Goal: Contribute content: Contribute content

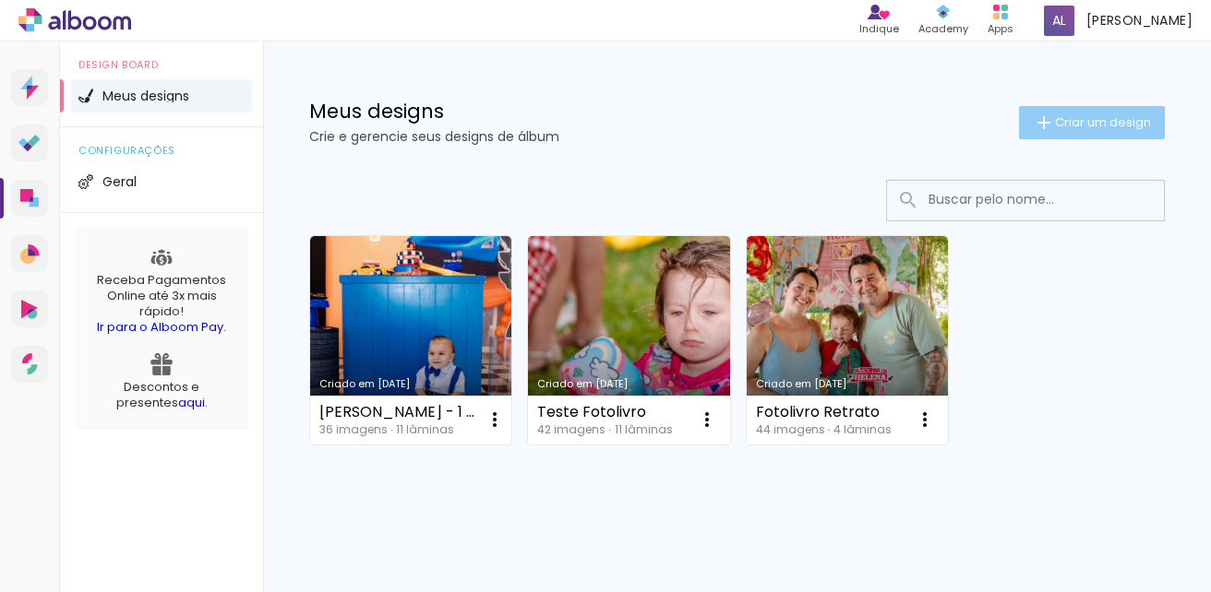
click at [1071, 117] on span "Criar um design" at bounding box center [1103, 122] width 96 height 12
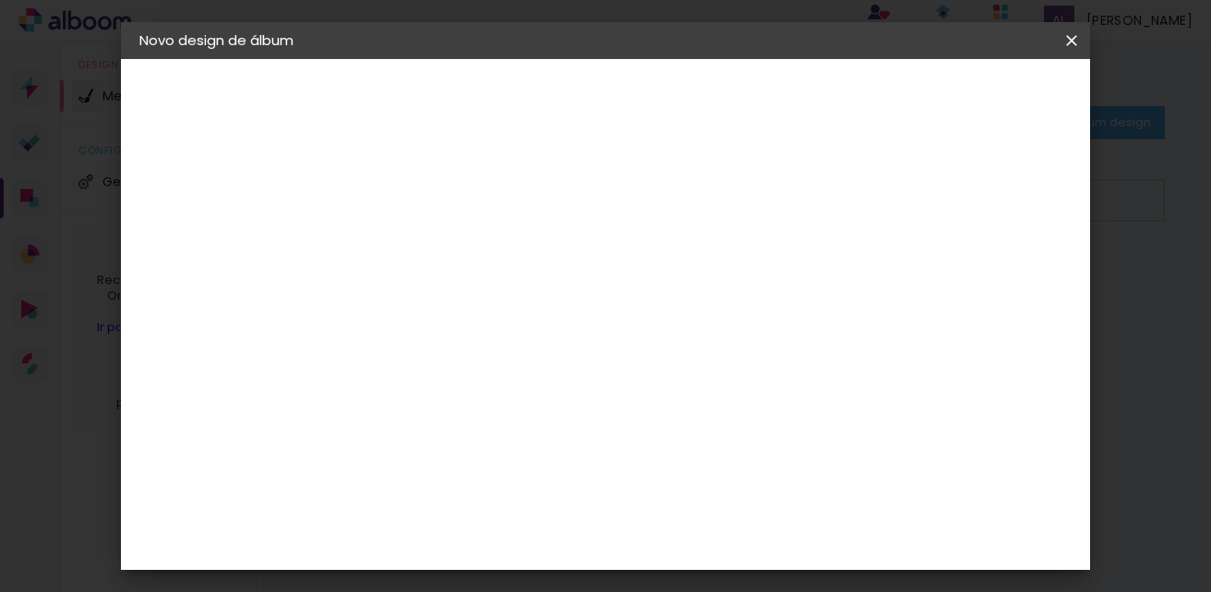
click at [441, 250] on input at bounding box center [441, 247] width 0 height 29
type input "b"
type input "[PERSON_NAME]"
type paper-input "[PERSON_NAME]"
click at [0, 0] on slot "Avançar" at bounding box center [0, 0] width 0 height 0
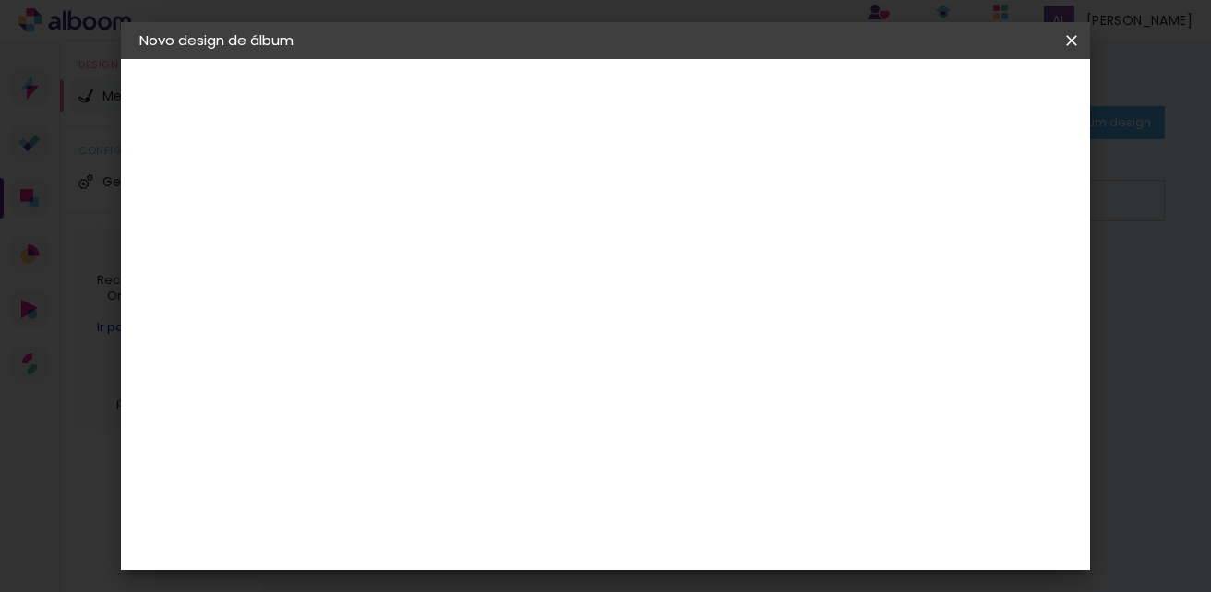
click at [0, 0] on slot "Tamanho Livre" at bounding box center [0, 0] width 0 height 0
click at [475, 495] on div "Digipix Pro" at bounding box center [452, 510] width 46 height 30
click at [0, 0] on slot "Avançar" at bounding box center [0, 0] width 0 height 0
click at [513, 307] on input "text" at bounding box center [477, 321] width 72 height 29
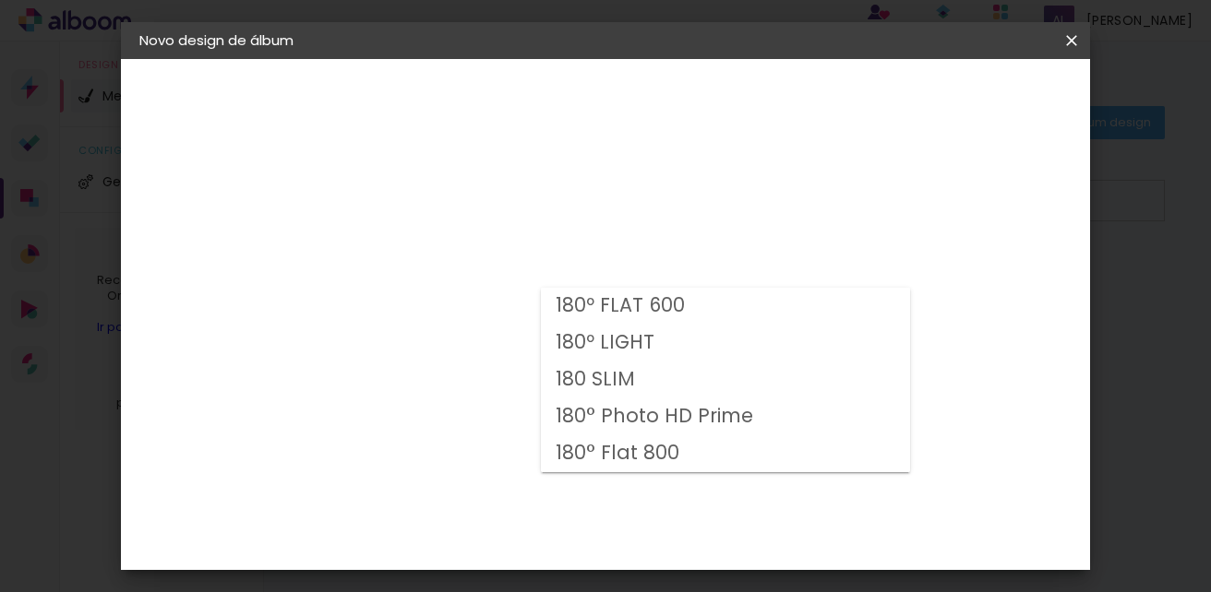
click at [0, 0] on slot "180º LIGHT" at bounding box center [0, 0] width 0 height 0
type input "180º LIGHT"
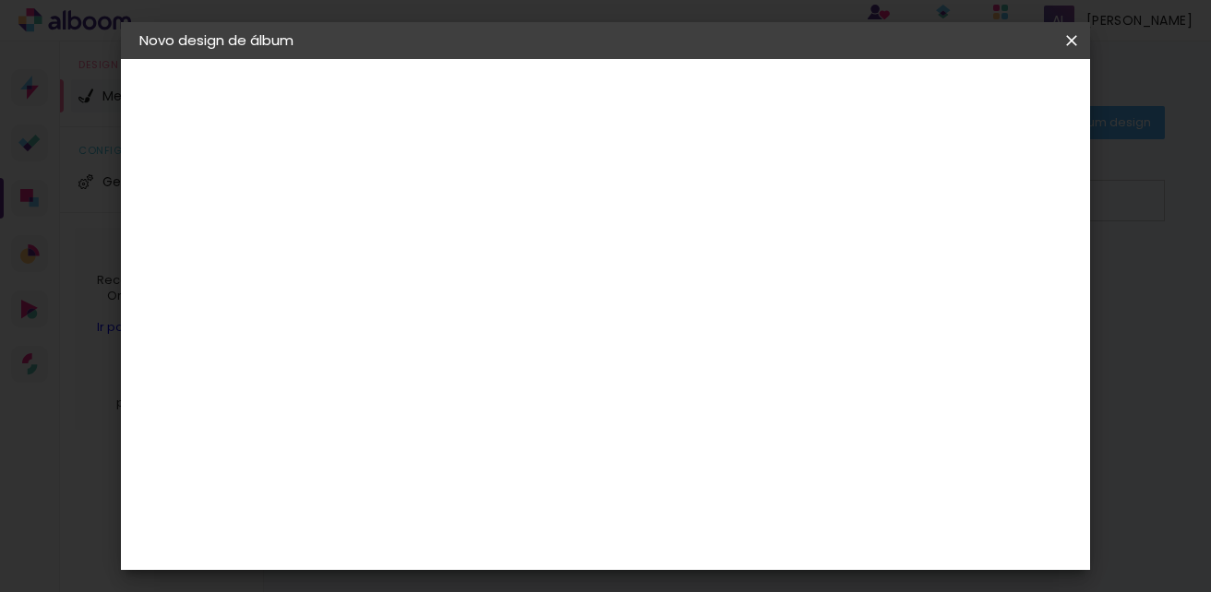
scroll to position [185, 0]
click at [566, 292] on span "29,7 × 21" at bounding box center [523, 311] width 86 height 38
click at [0, 0] on slot "Avançar" at bounding box center [0, 0] width 0 height 0
click at [851, 197] on div at bounding box center [842, 199] width 17 height 17
type paper-checkbox "on"
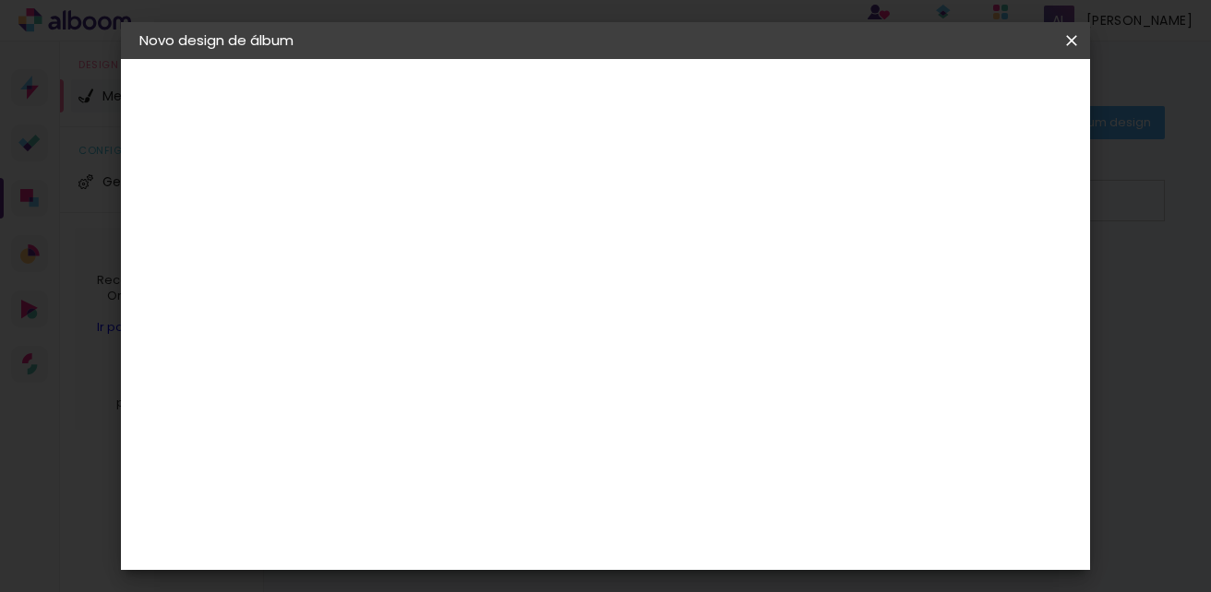
scroll to position [42, 0]
click at [955, 97] on span "Iniciar design" at bounding box center [913, 97] width 84 height 13
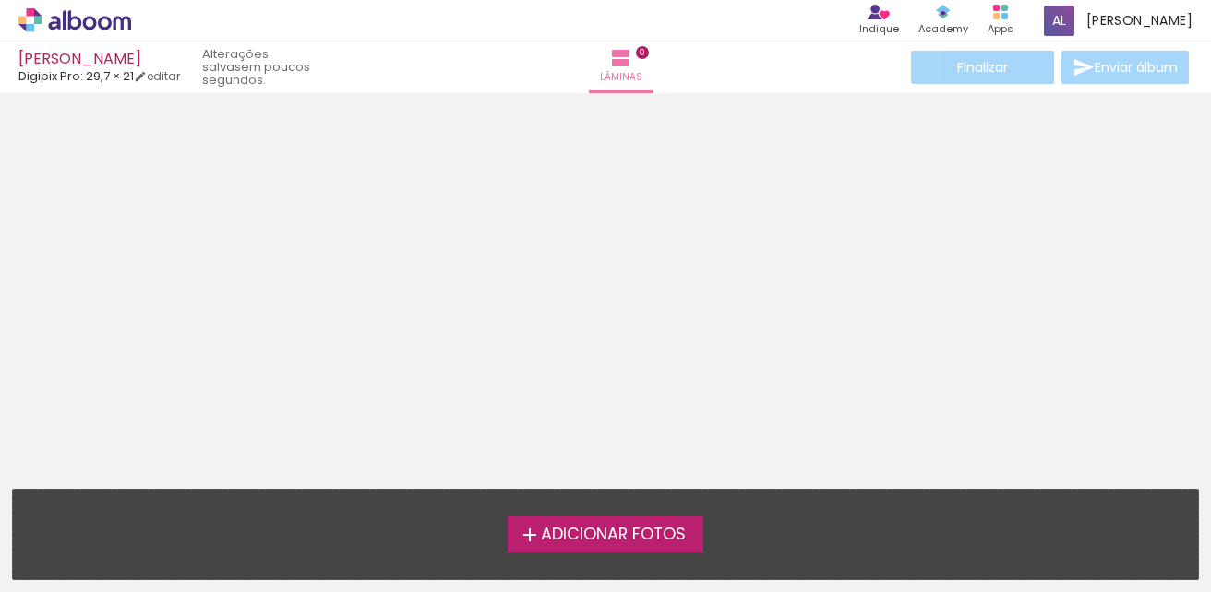
click at [587, 534] on span "Adicionar Fotos" at bounding box center [613, 535] width 145 height 17
click at [0, 0] on input "file" at bounding box center [0, 0] width 0 height 0
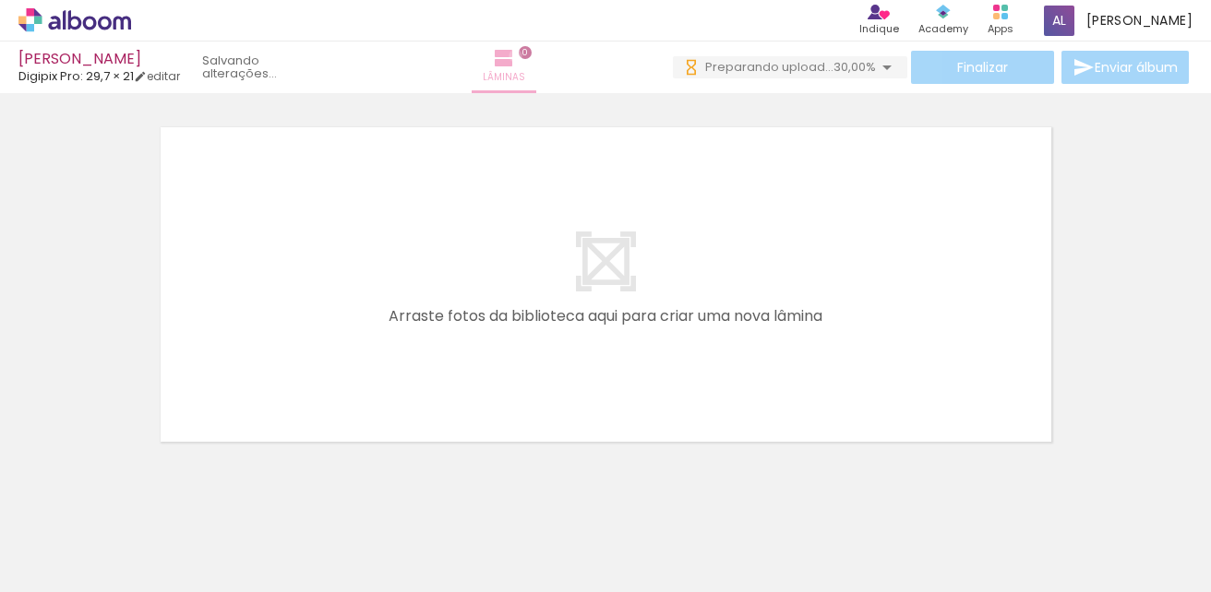
click at [518, 55] on paper-button "Lâminas 0" at bounding box center [503, 68] width 65 height 52
click at [525, 52] on span "0" at bounding box center [525, 52] width 13 height 13
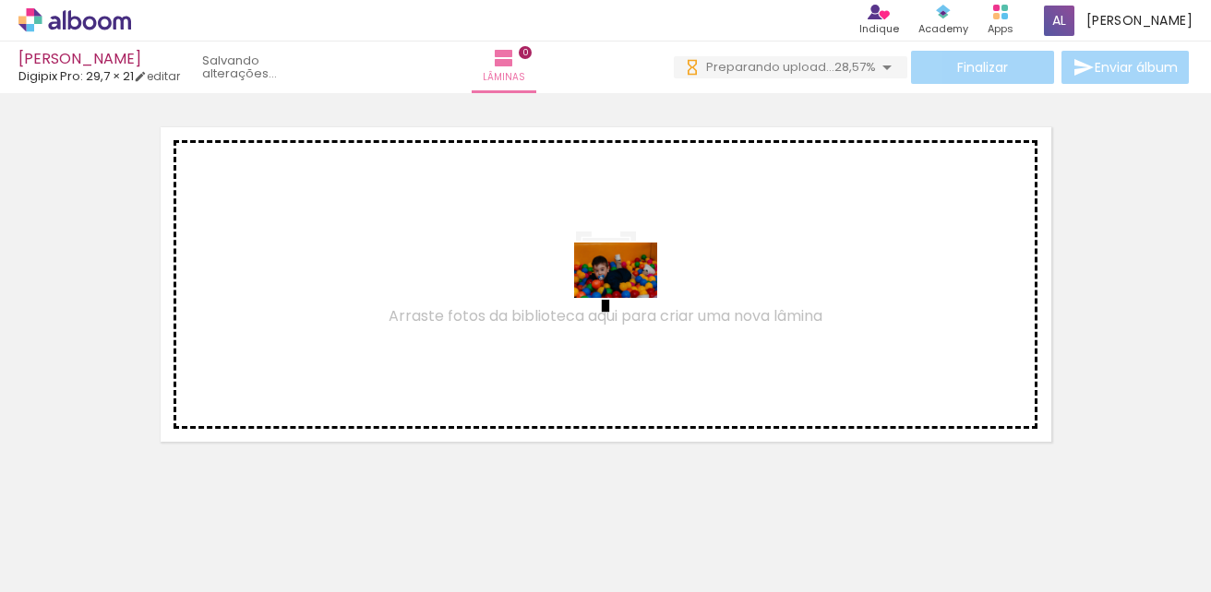
drag, startPoint x: 707, startPoint y: 542, endPoint x: 629, endPoint y: 299, distance: 254.7
click at [629, 299] on quentale-workspace at bounding box center [605, 296] width 1211 height 592
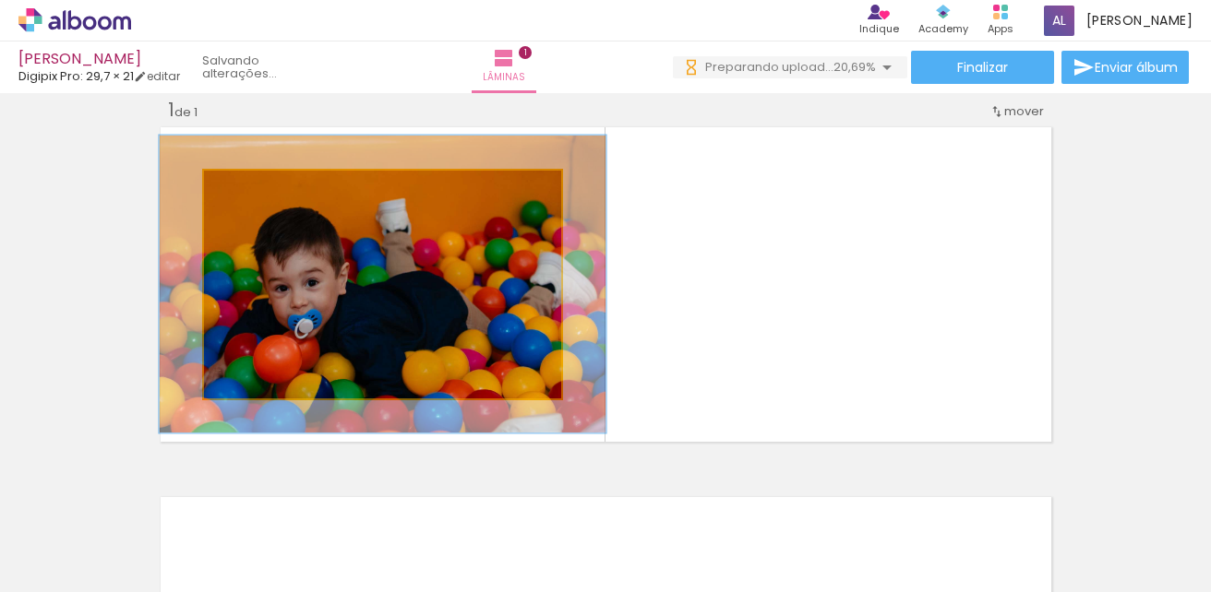
drag, startPoint x: 245, startPoint y: 190, endPoint x: 260, endPoint y: 190, distance: 15.7
type paper-slider "125"
click at [260, 190] on div at bounding box center [263, 190] width 17 height 17
click at [322, 256] on quentale-photo at bounding box center [382, 285] width 357 height 228
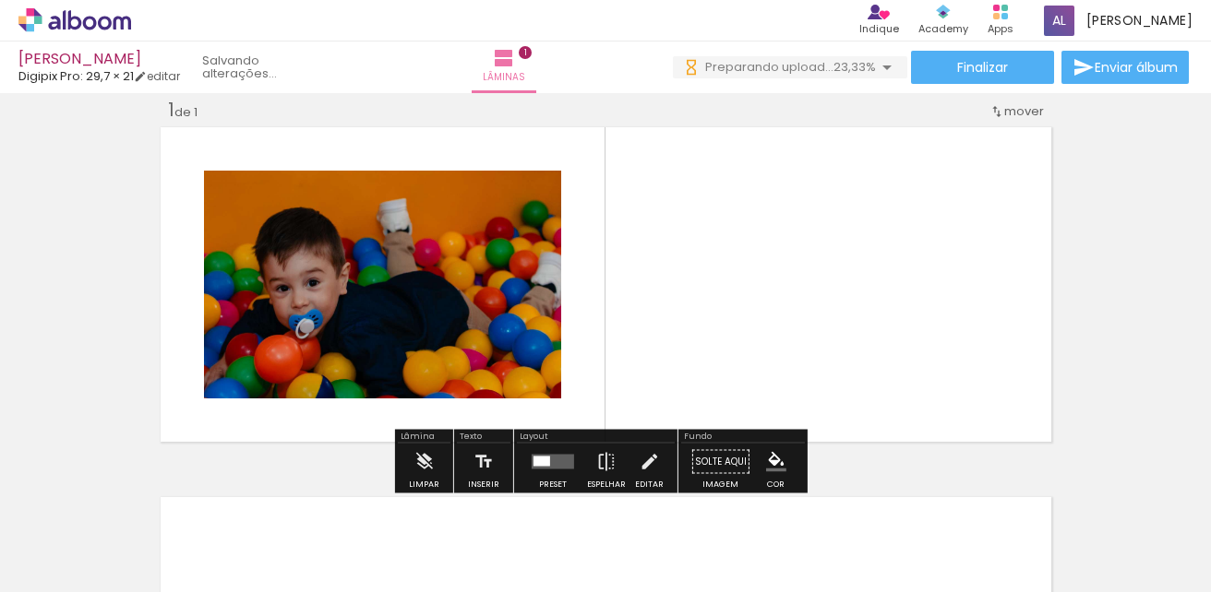
click at [640, 260] on quentale-layouter at bounding box center [606, 285] width 900 height 324
click at [665, 307] on quentale-layouter at bounding box center [606, 285] width 900 height 324
click at [831, 409] on quentale-layouter at bounding box center [606, 285] width 900 height 324
click at [729, 204] on quentale-layouter at bounding box center [606, 285] width 900 height 324
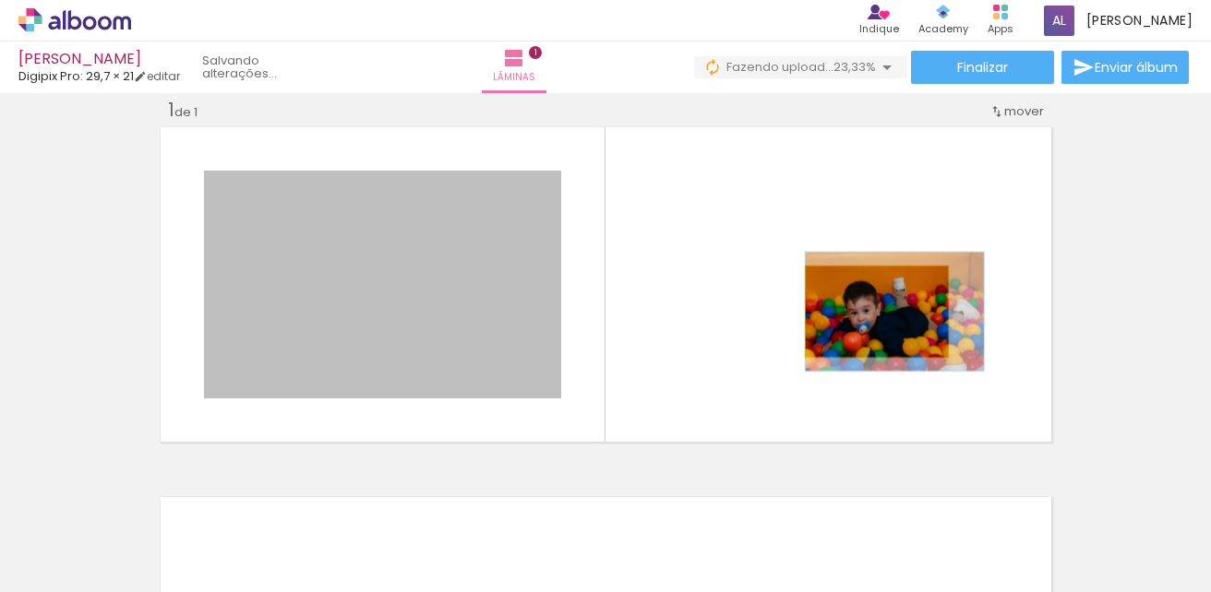
drag, startPoint x: 422, startPoint y: 299, endPoint x: 874, endPoint y: 312, distance: 452.3
click at [874, 312] on quentale-layouter at bounding box center [606, 285] width 900 height 324
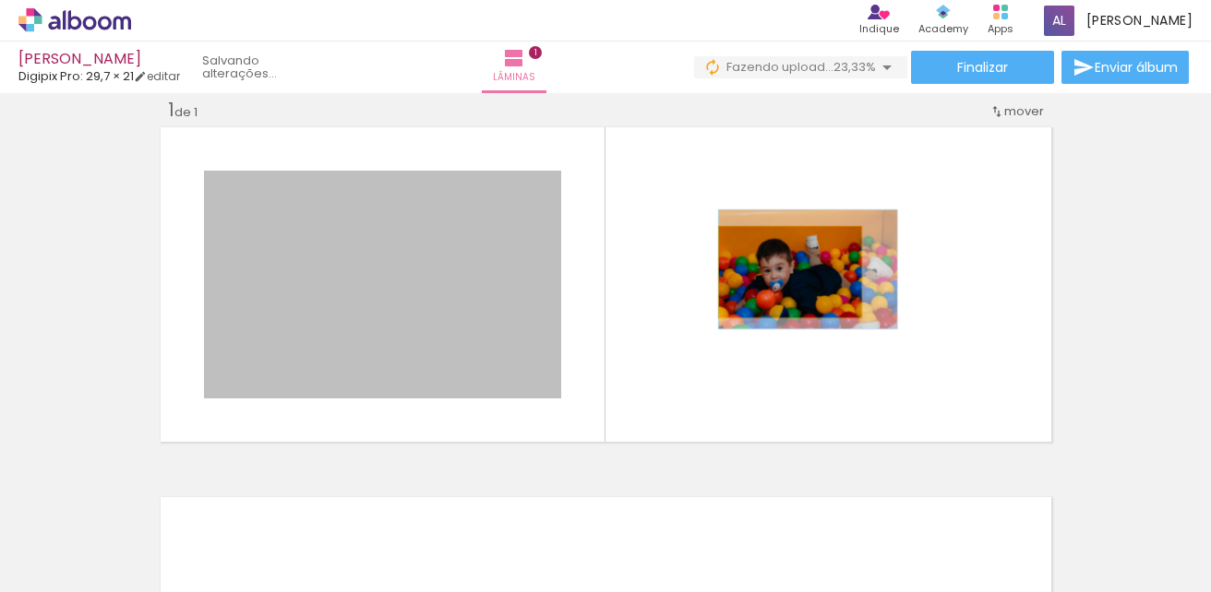
drag, startPoint x: 477, startPoint y: 295, endPoint x: 782, endPoint y: 272, distance: 306.3
click at [782, 272] on quentale-layouter at bounding box center [606, 285] width 900 height 324
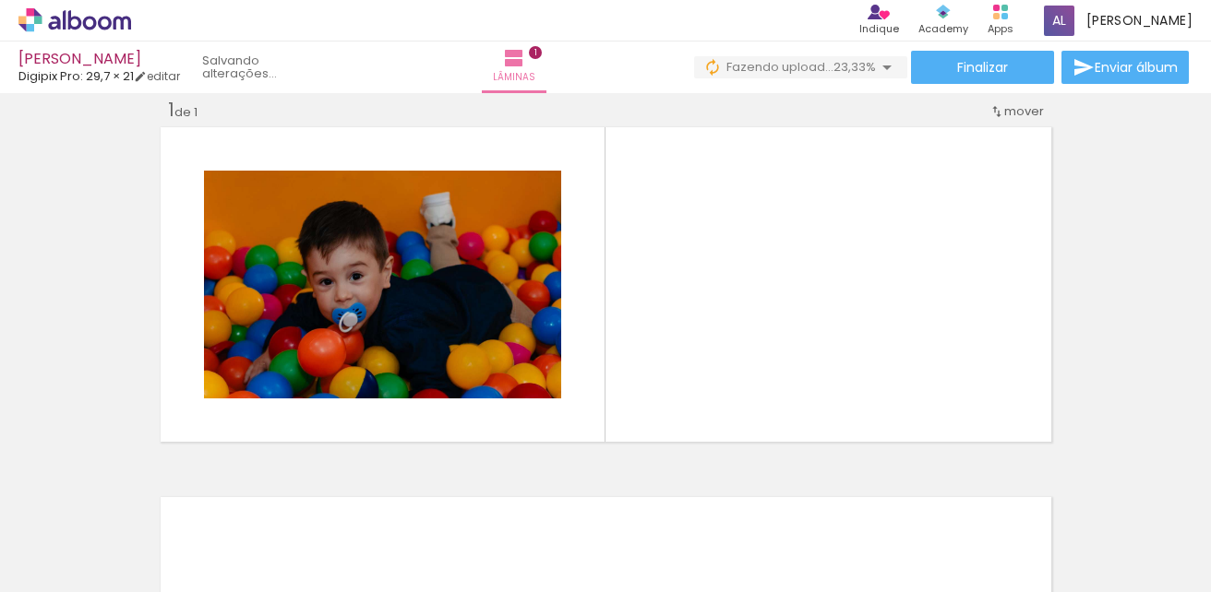
click at [682, 552] on div at bounding box center [701, 530] width 91 height 61
click at [711, 534] on div at bounding box center [701, 530] width 91 height 61
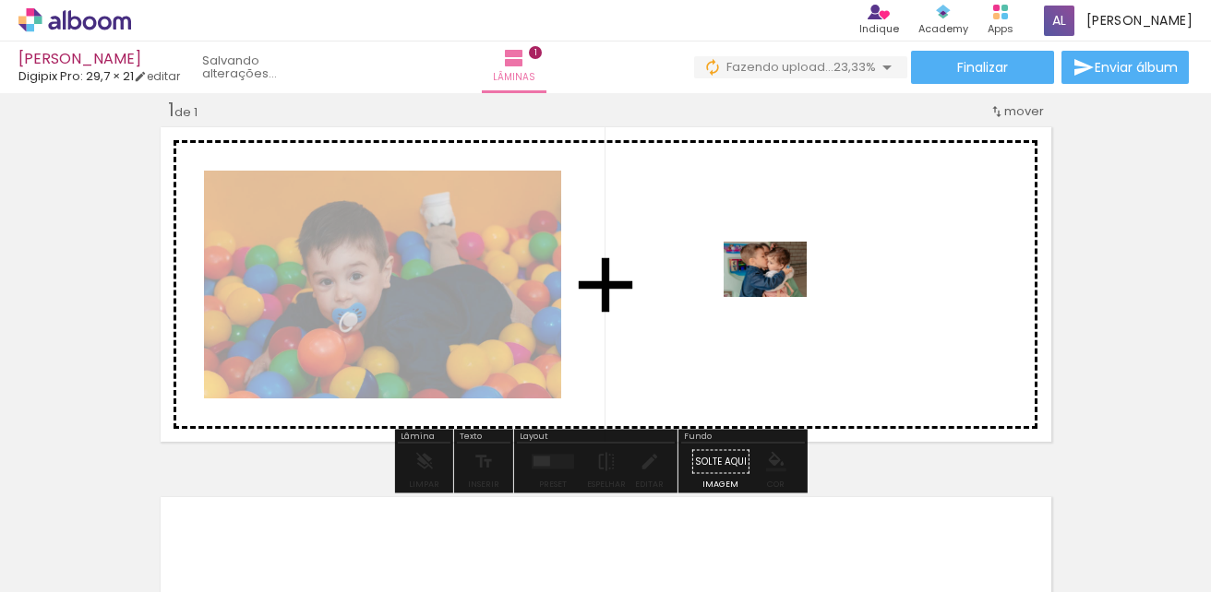
drag, startPoint x: 648, startPoint y: 540, endPoint x: 782, endPoint y: 289, distance: 284.8
click at [782, 289] on quentale-workspace at bounding box center [605, 296] width 1211 height 592
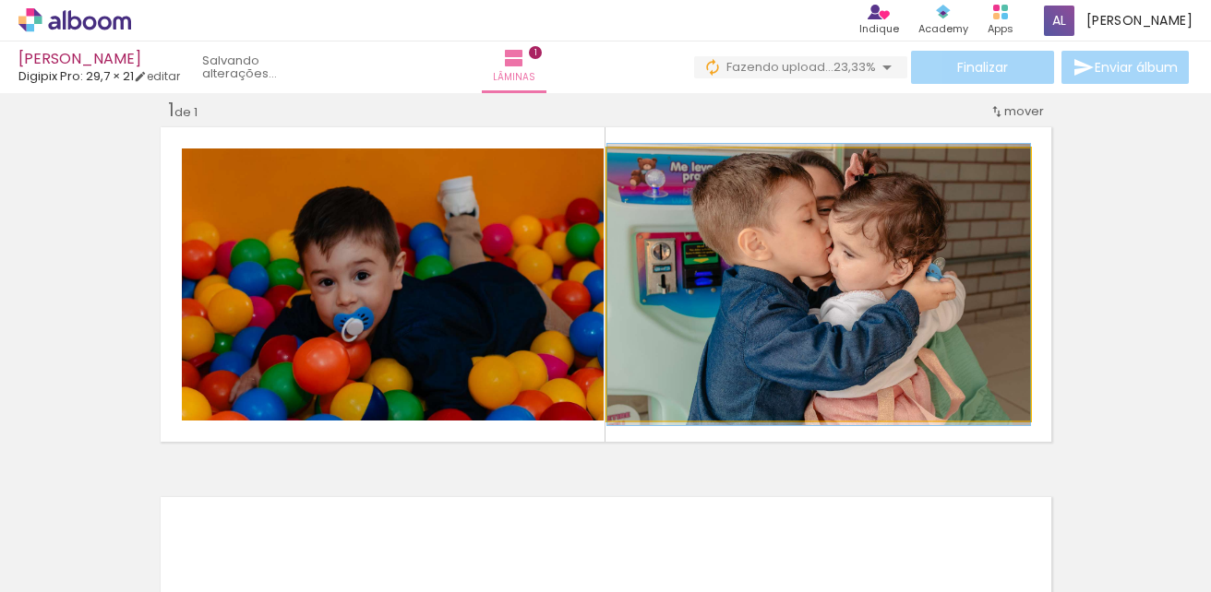
click at [773, 281] on quentale-photo at bounding box center [818, 285] width 423 height 272
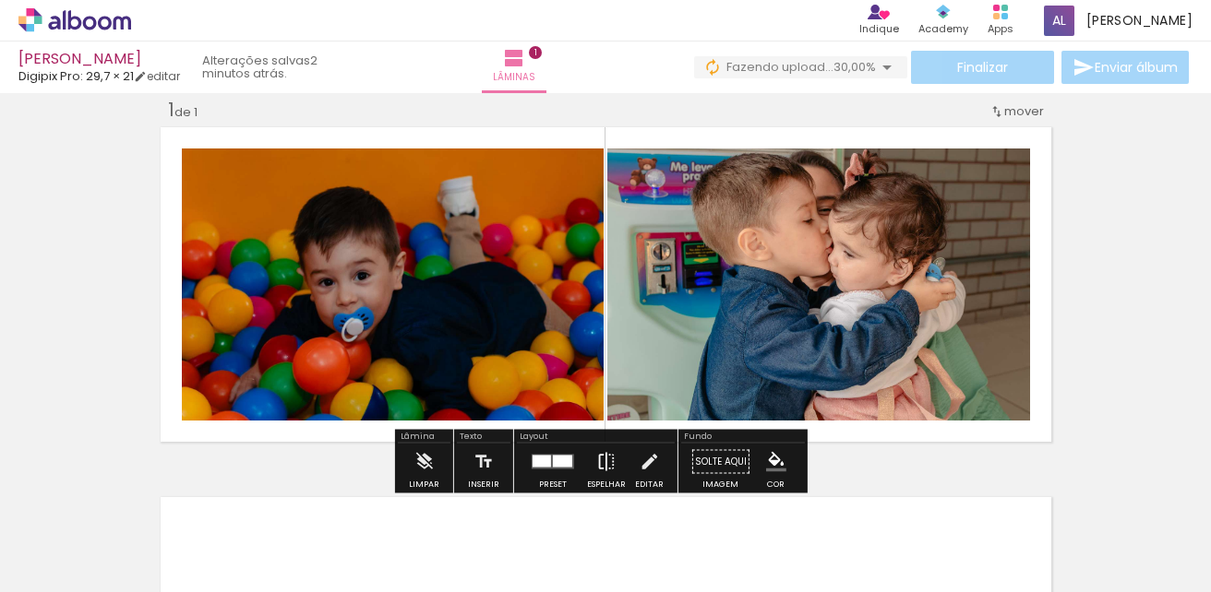
click at [596, 465] on iron-icon at bounding box center [606, 462] width 20 height 37
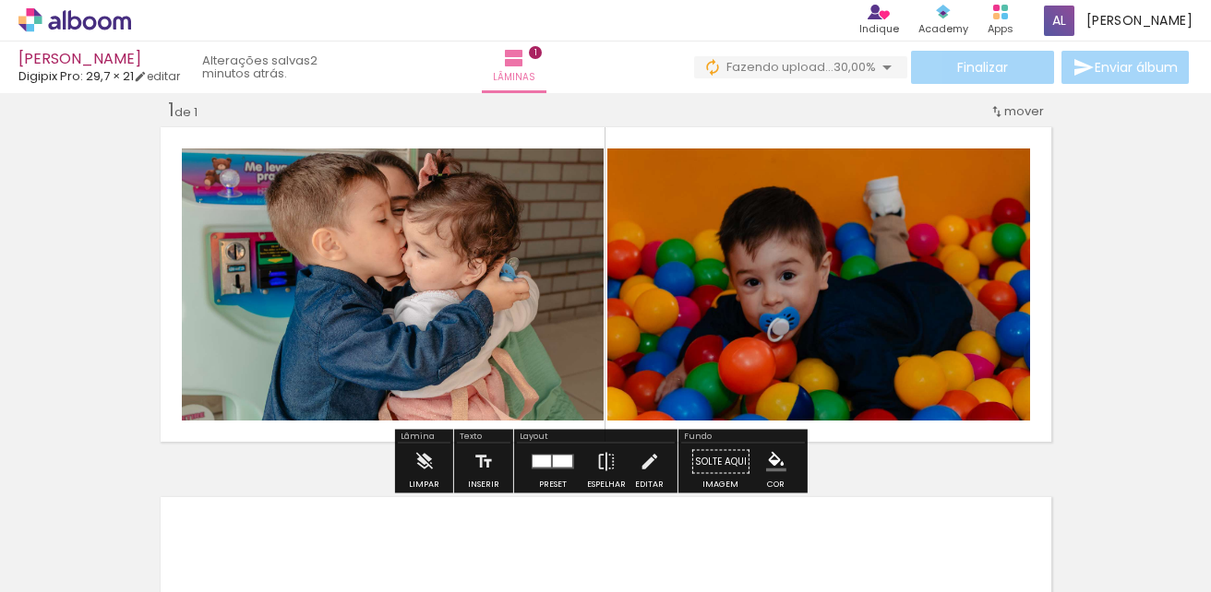
click at [1092, 305] on div "Inserir lâmina 1 de 1" at bounding box center [605, 446] width 1211 height 741
click at [1142, 266] on div "Inserir lâmina 1 de 1" at bounding box center [605, 446] width 1211 height 741
click at [542, 54] on span "1" at bounding box center [535, 52] width 13 height 13
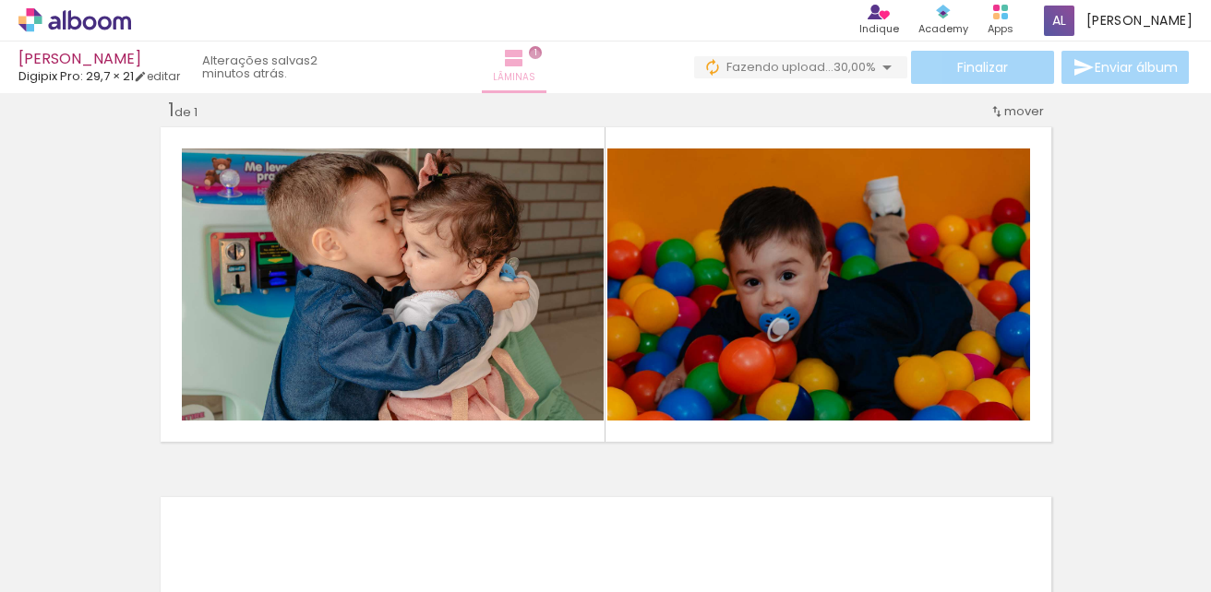
click at [542, 54] on span "1" at bounding box center [535, 52] width 13 height 13
click at [520, 65] on iron-icon at bounding box center [514, 58] width 22 height 22
click at [520, 83] on span "Lâminas" at bounding box center [514, 77] width 42 height 17
click at [520, 63] on iron-icon at bounding box center [514, 58] width 22 height 22
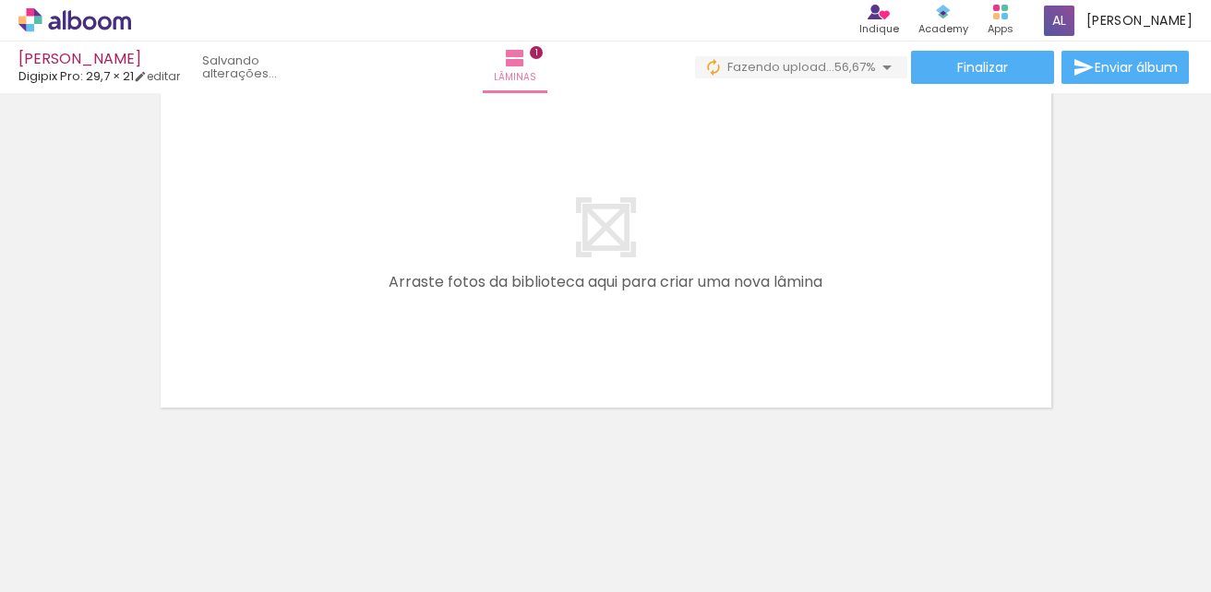
scroll to position [0, 0]
drag, startPoint x: 302, startPoint y: 414, endPoint x: 327, endPoint y: 433, distance: 31.0
click at [349, 333] on quentale-workspace at bounding box center [605, 296] width 1211 height 592
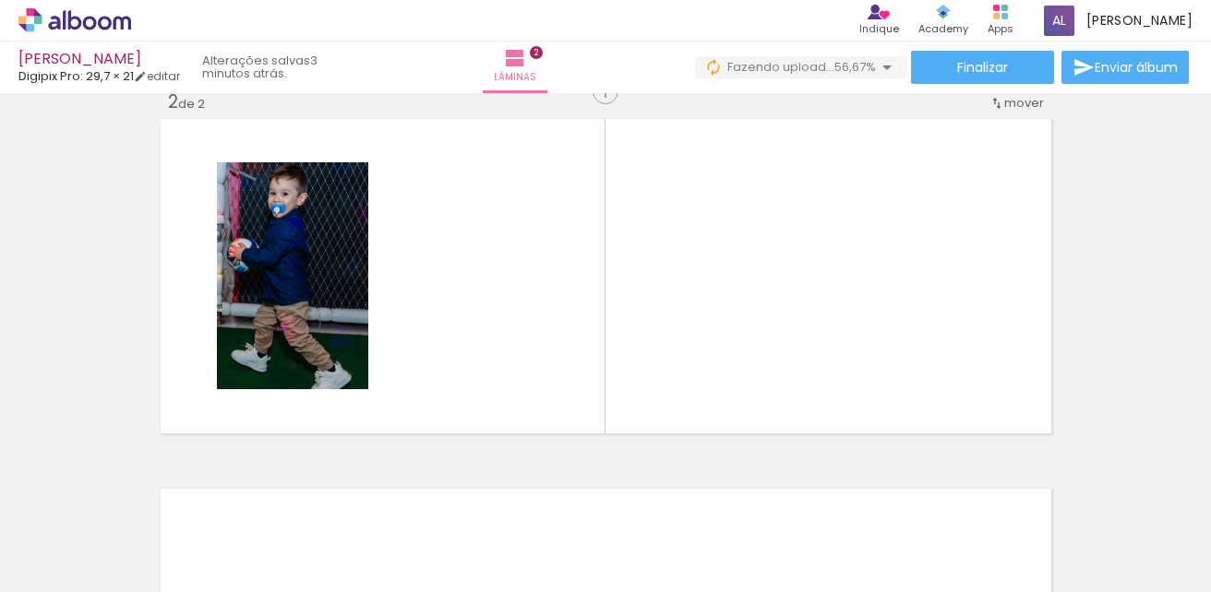
scroll to position [394, 0]
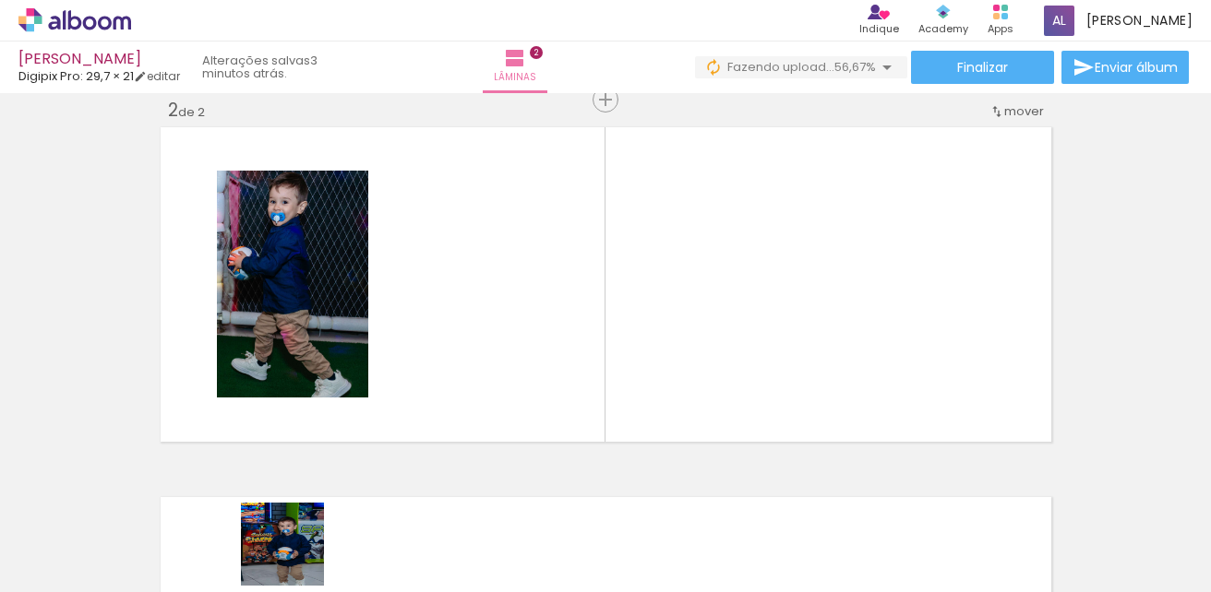
drag, startPoint x: 296, startPoint y: 558, endPoint x: 401, endPoint y: 340, distance: 241.8
click at [401, 340] on quentale-workspace at bounding box center [605, 296] width 1211 height 592
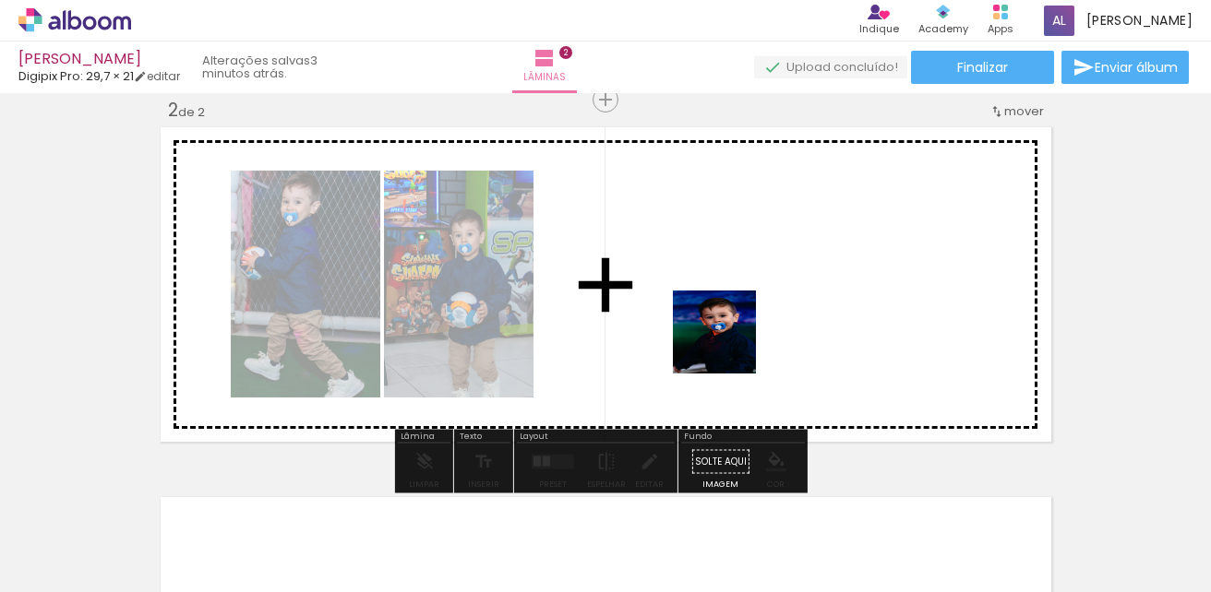
drag, startPoint x: 406, startPoint y: 537, endPoint x: 789, endPoint y: 326, distance: 437.3
click at [801, 299] on quentale-workspace at bounding box center [605, 296] width 1211 height 592
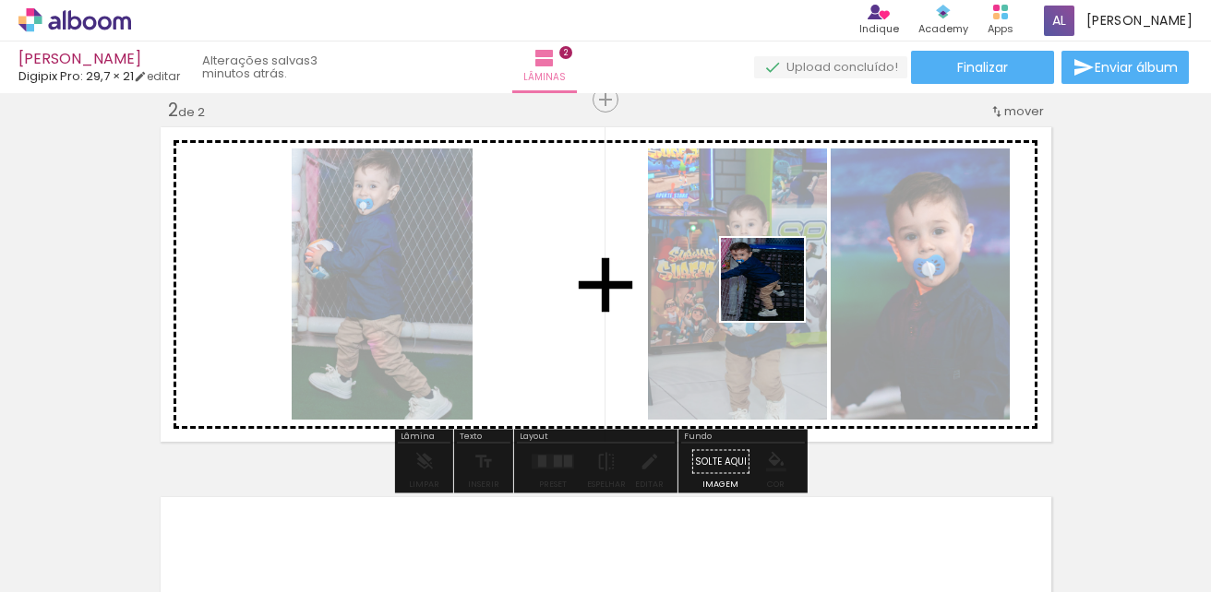
drag, startPoint x: 507, startPoint y: 531, endPoint x: 785, endPoint y: 292, distance: 367.1
click at [785, 289] on quentale-workspace at bounding box center [605, 296] width 1211 height 592
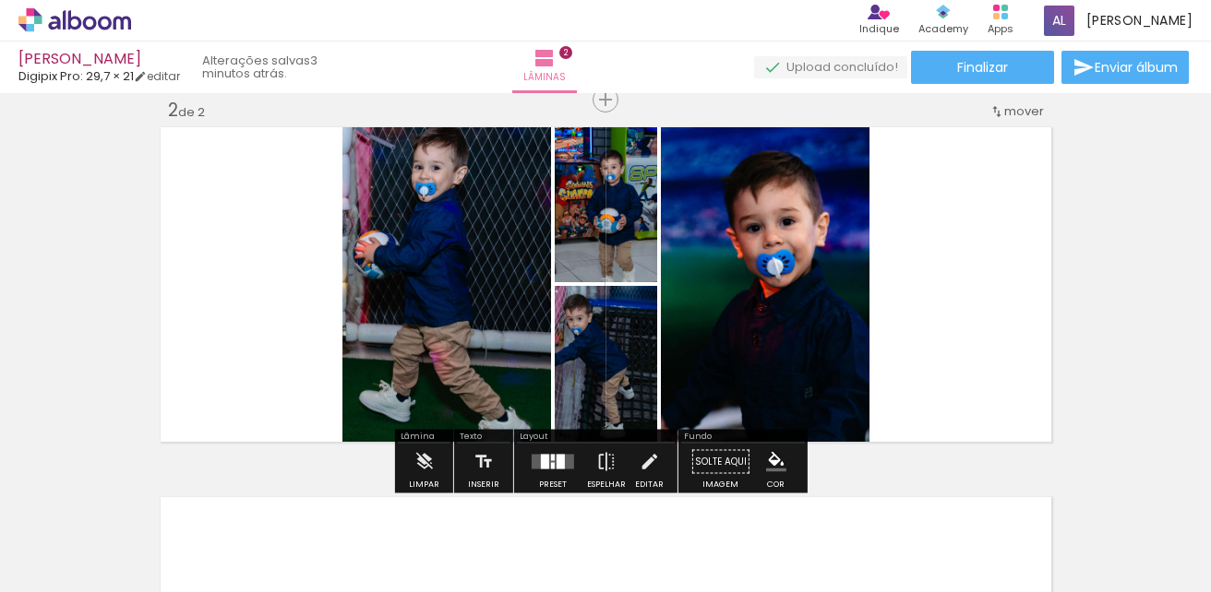
click at [543, 465] on div at bounding box center [545, 462] width 8 height 15
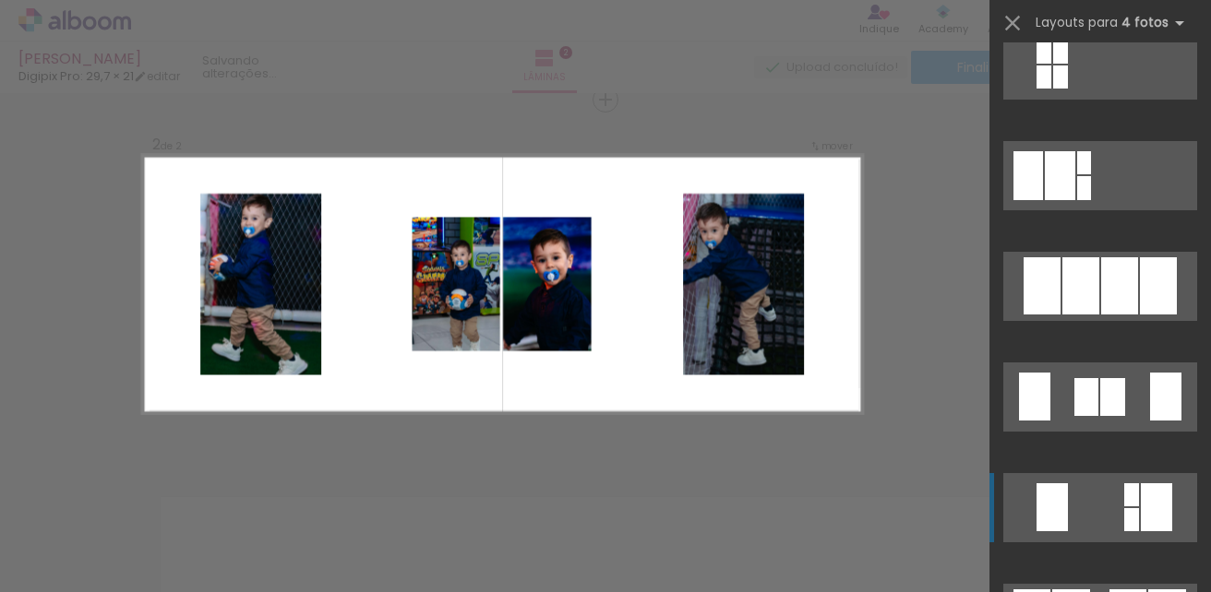
scroll to position [1199, 0]
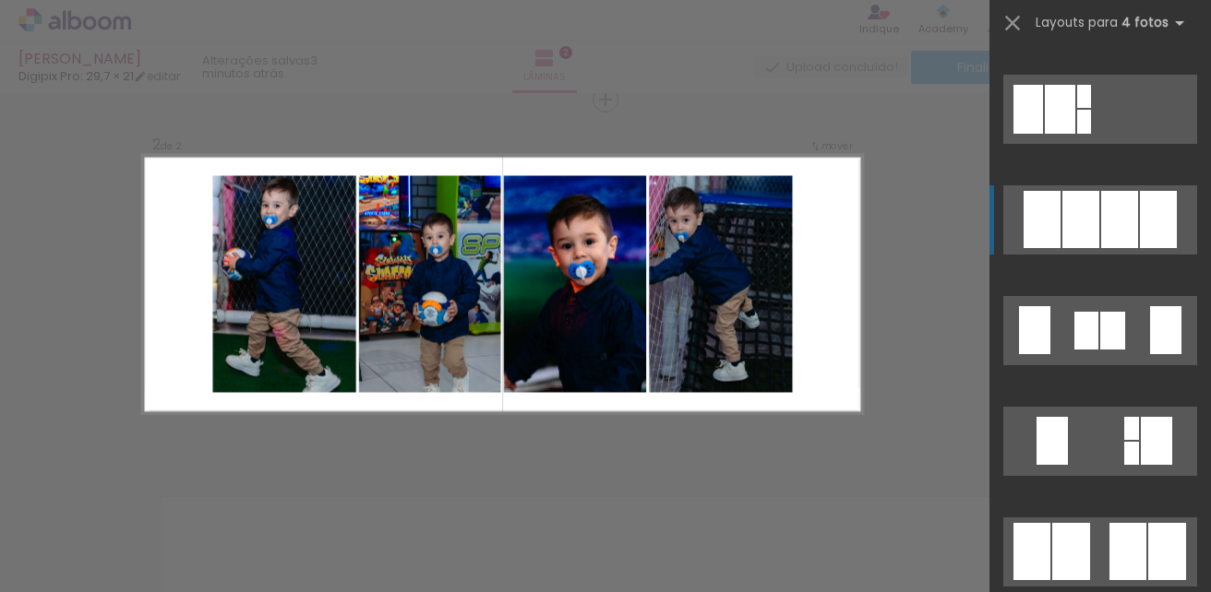
click at [1101, 222] on div at bounding box center [1119, 219] width 37 height 57
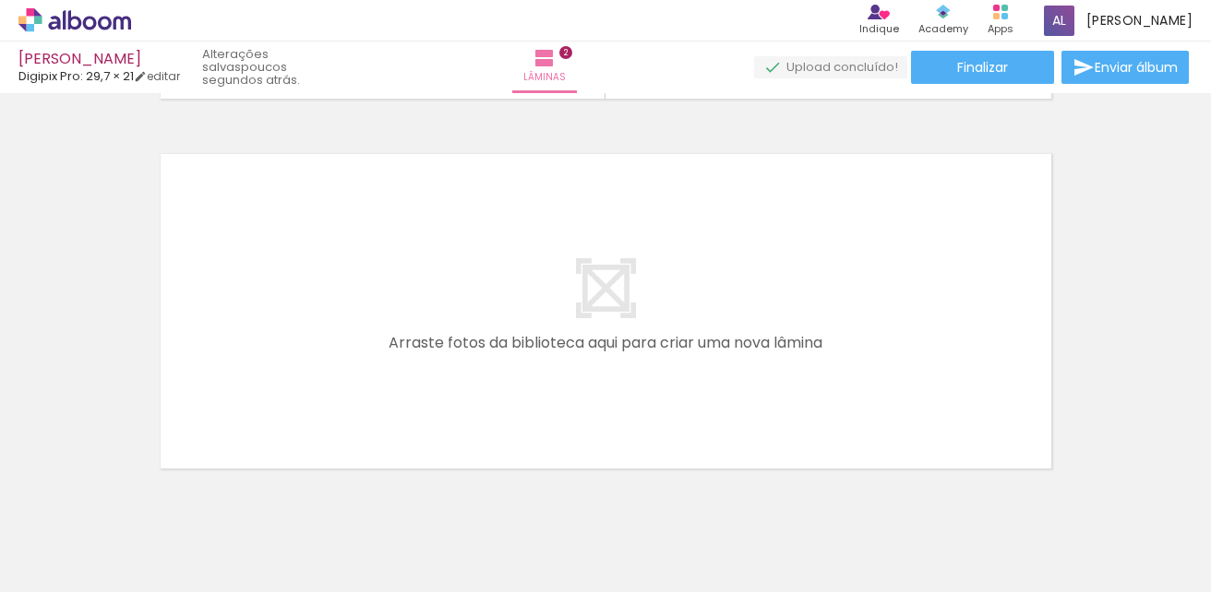
scroll to position [738, 0]
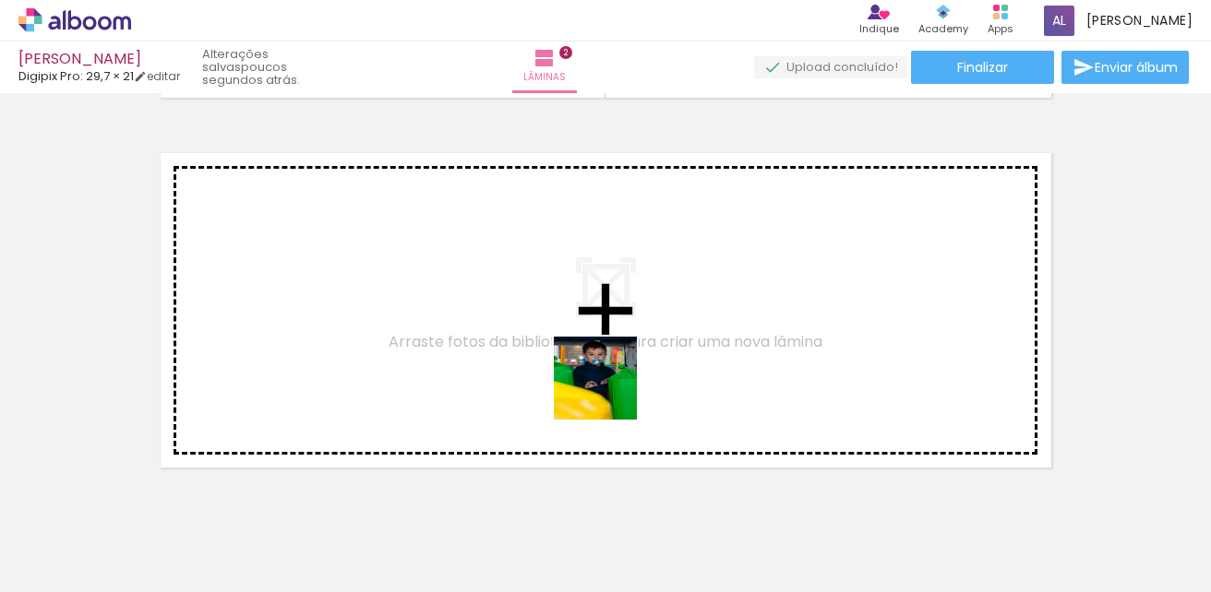
drag, startPoint x: 588, startPoint y: 537, endPoint x: 612, endPoint y: 376, distance: 163.2
click at [612, 376] on quentale-workspace at bounding box center [605, 296] width 1211 height 592
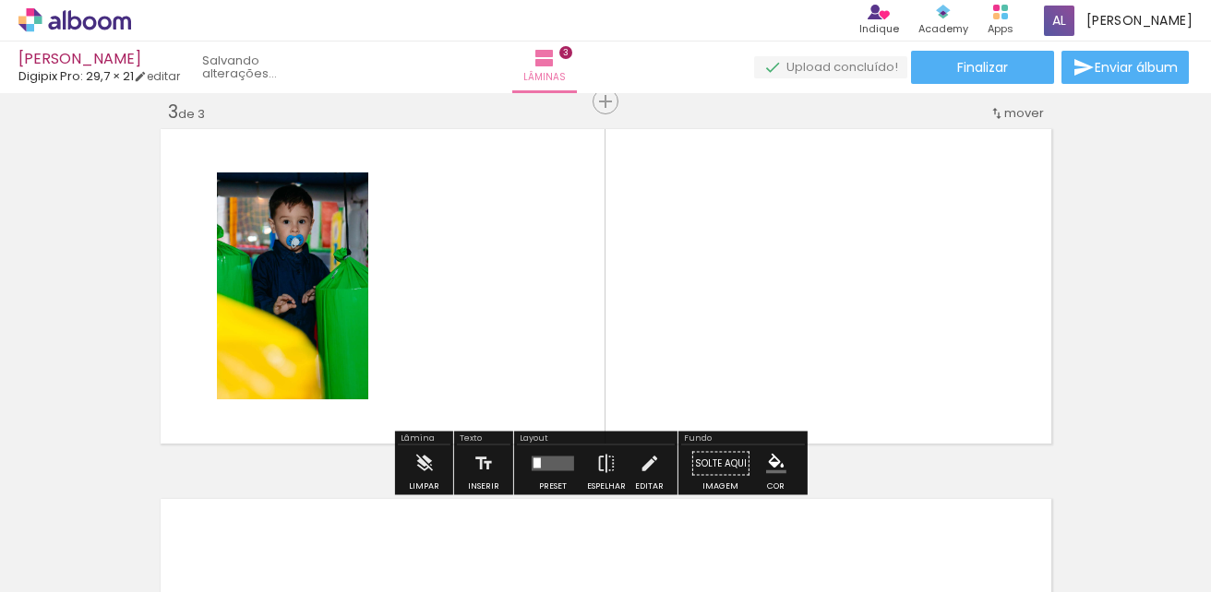
scroll to position [764, 0]
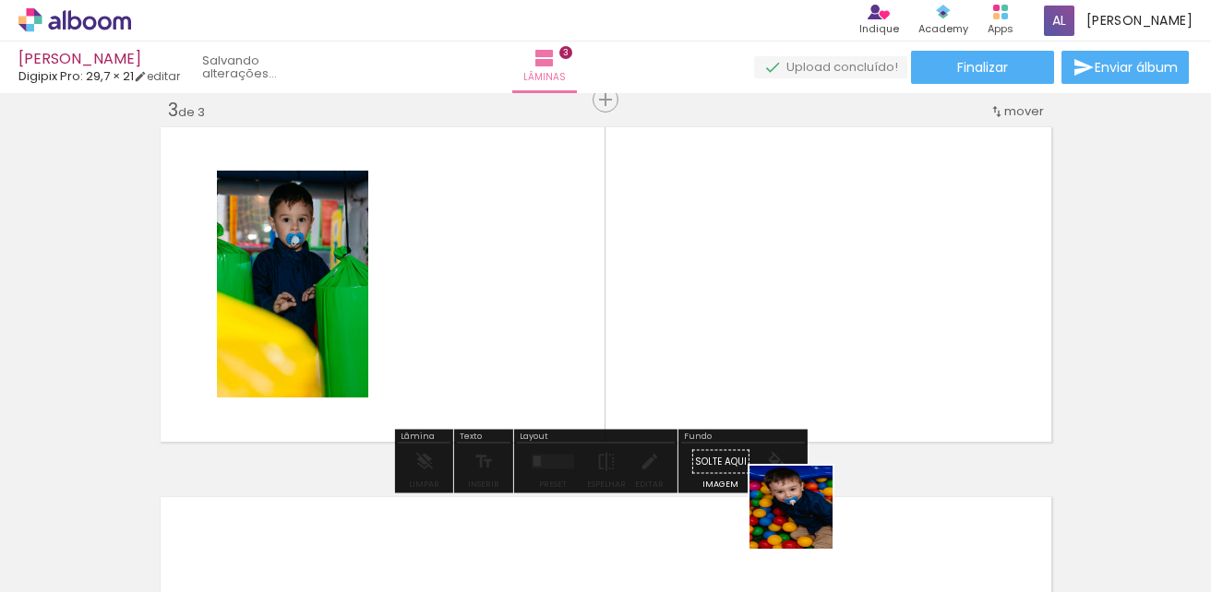
drag, startPoint x: 805, startPoint y: 521, endPoint x: 816, endPoint y: 353, distance: 168.3
click at [816, 358] on quentale-workspace at bounding box center [605, 296] width 1211 height 592
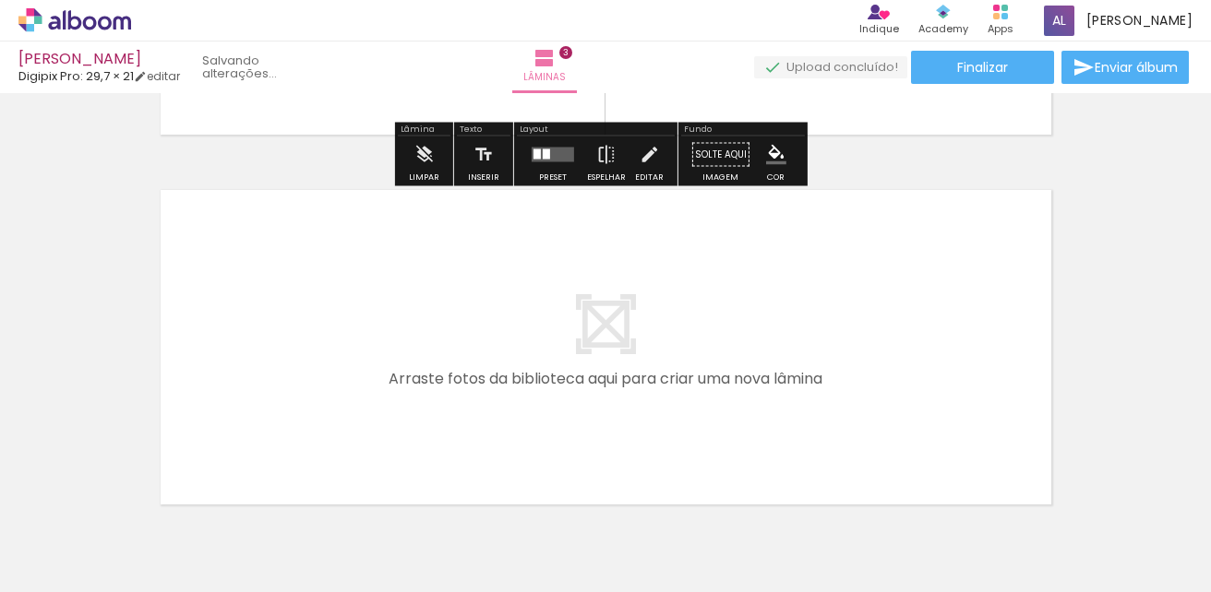
scroll to position [1133, 0]
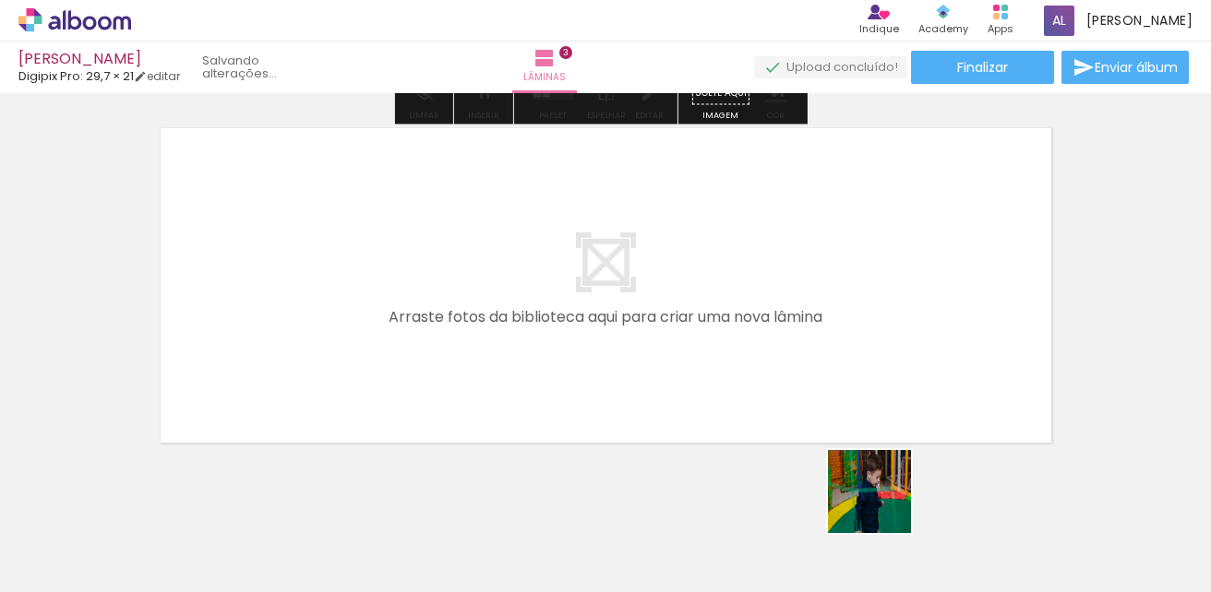
drag, startPoint x: 912, startPoint y: 539, endPoint x: 733, endPoint y: 306, distance: 293.4
click at [733, 306] on quentale-workspace at bounding box center [605, 296] width 1211 height 592
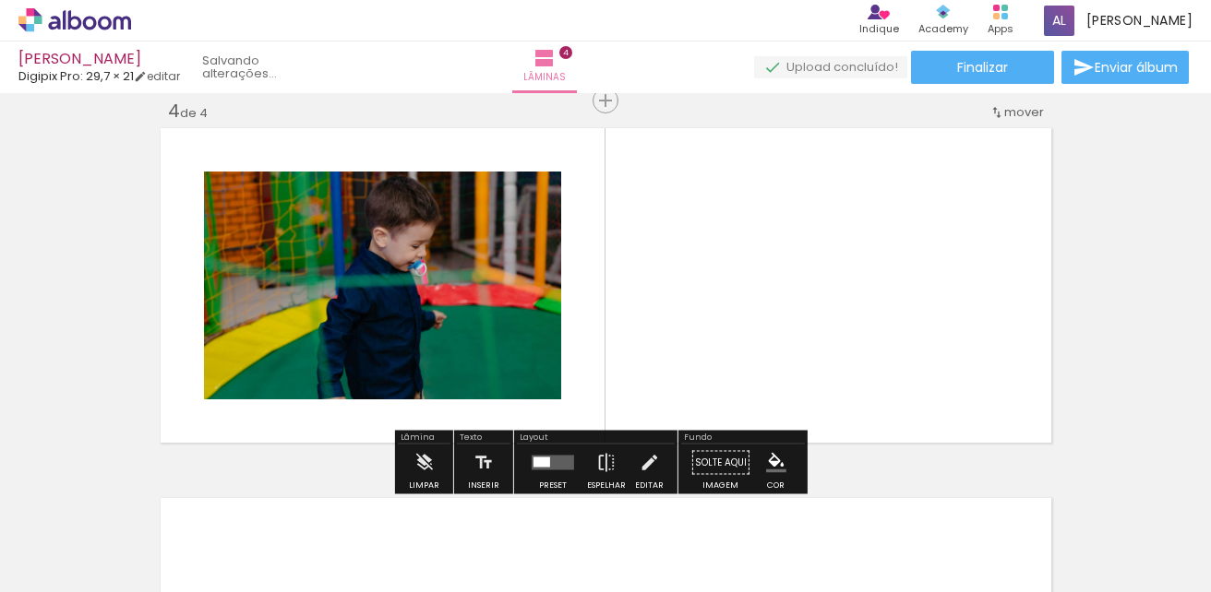
scroll to position [1134, 0]
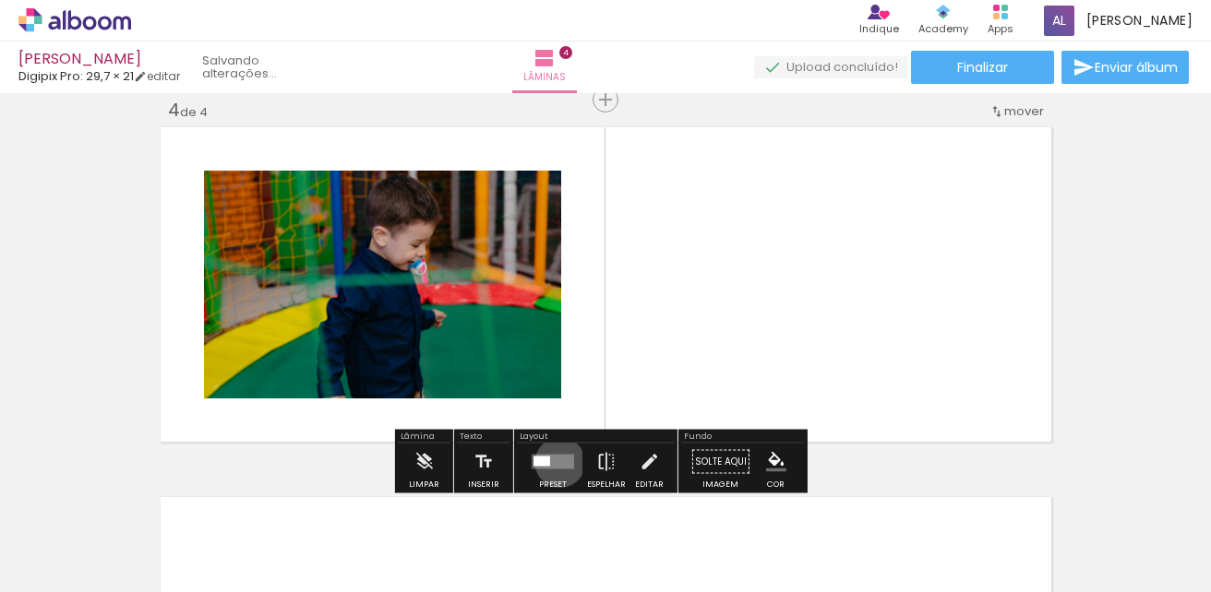
click at [555, 462] on quentale-layouter at bounding box center [552, 462] width 42 height 15
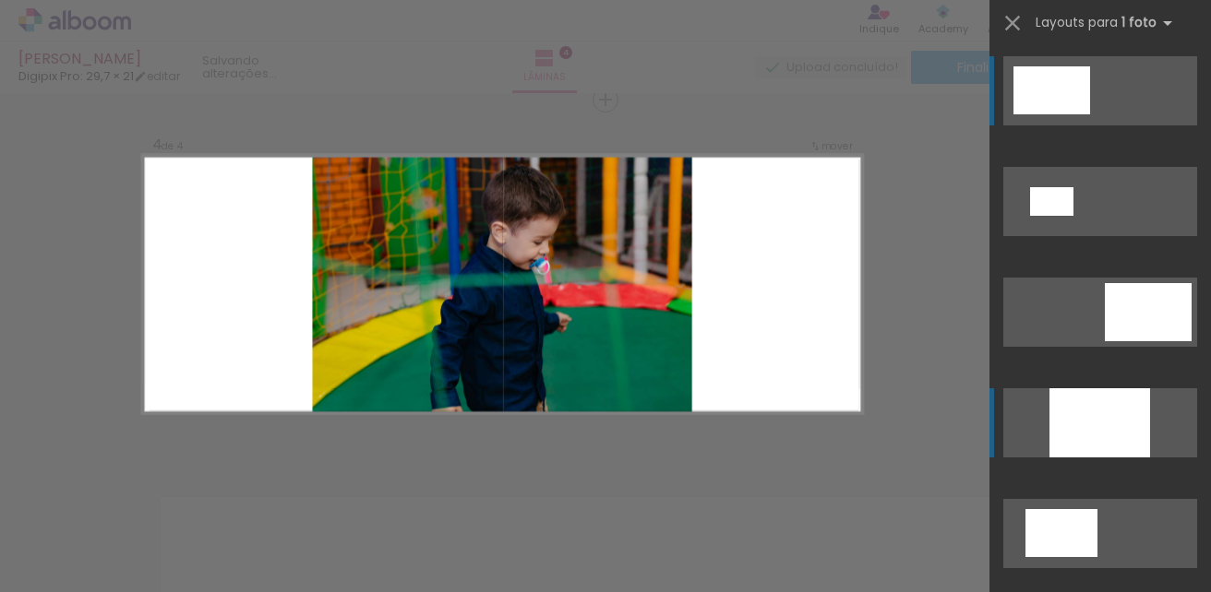
click at [1063, 429] on div at bounding box center [1099, 422] width 101 height 69
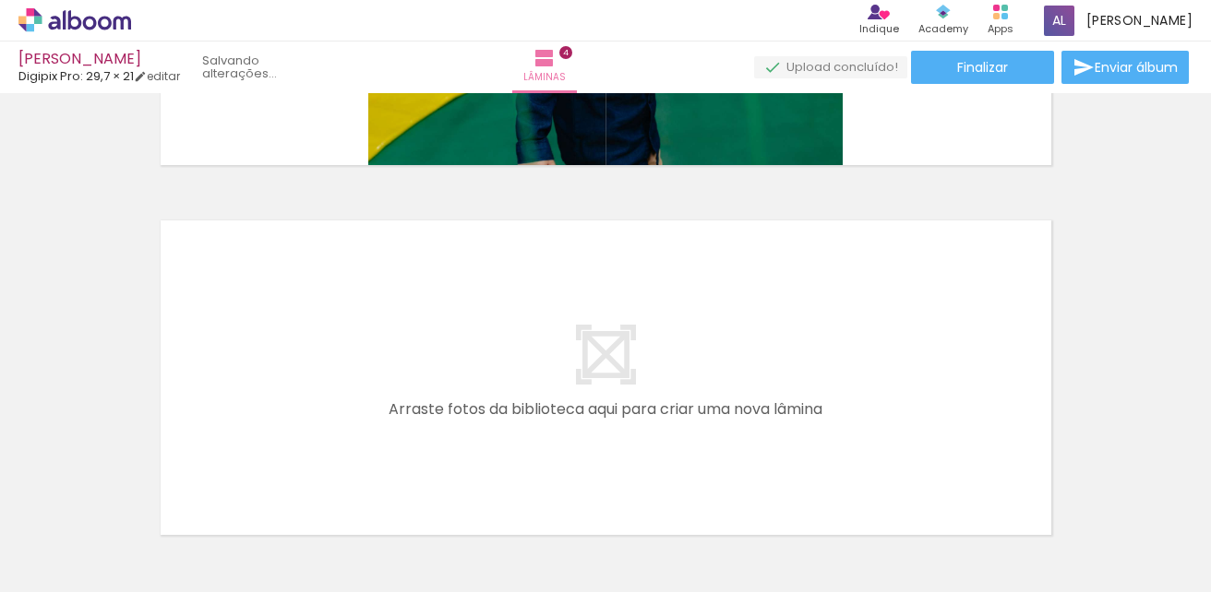
scroll to position [1503, 0]
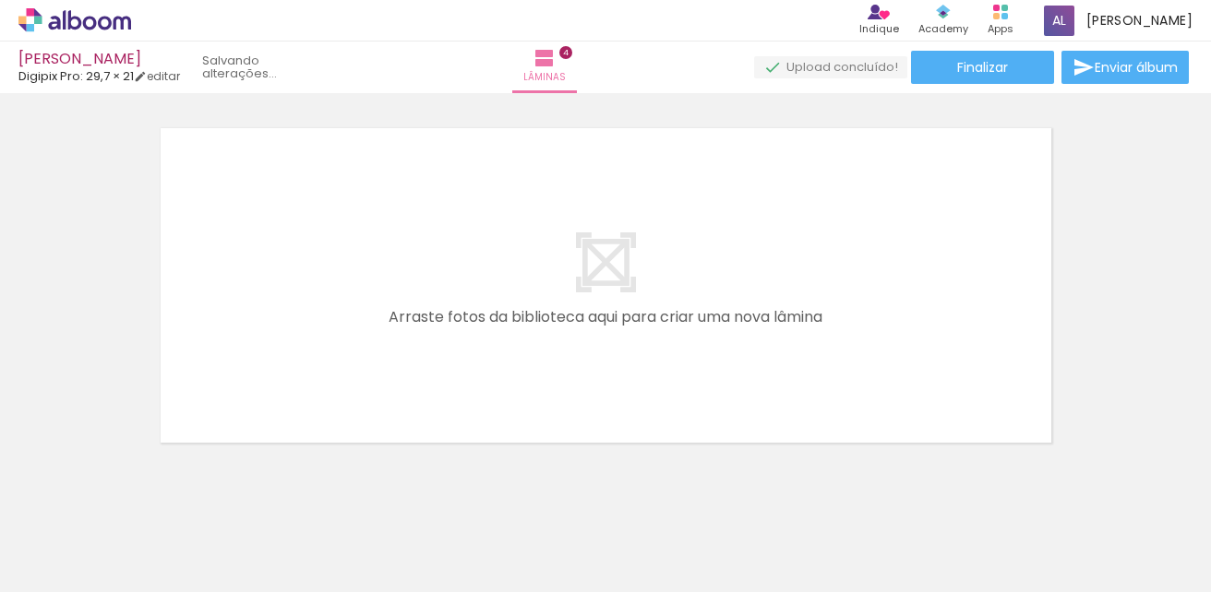
drag, startPoint x: 1038, startPoint y: 518, endPoint x: 1023, endPoint y: 440, distance: 78.9
click at [868, 302] on quentale-workspace at bounding box center [605, 296] width 1211 height 592
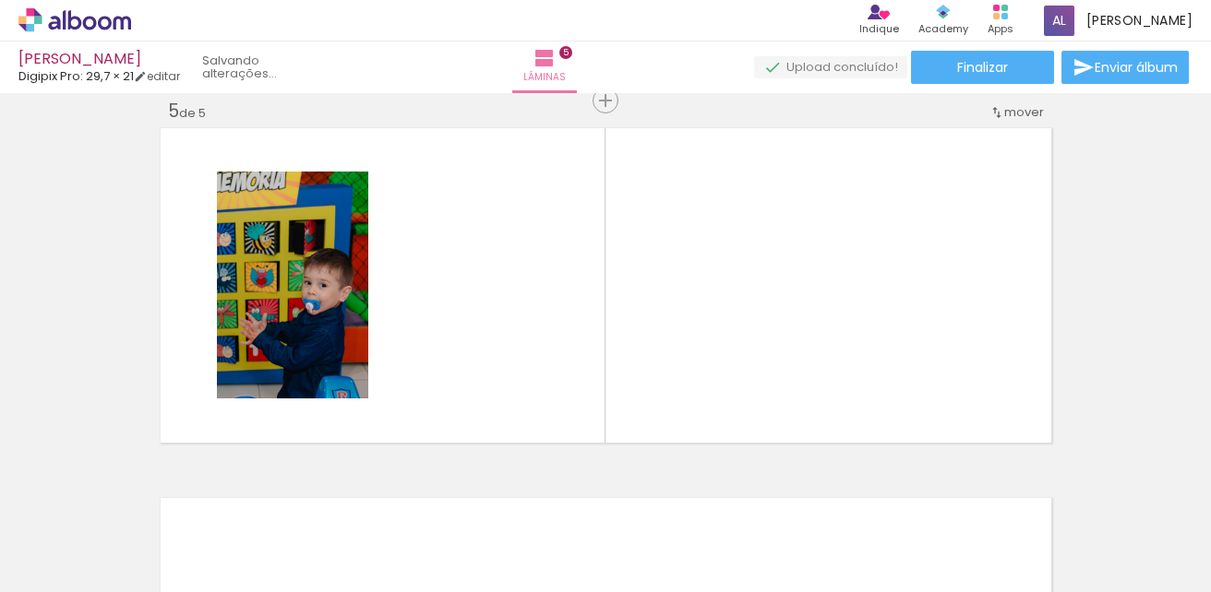
scroll to position [1504, 0]
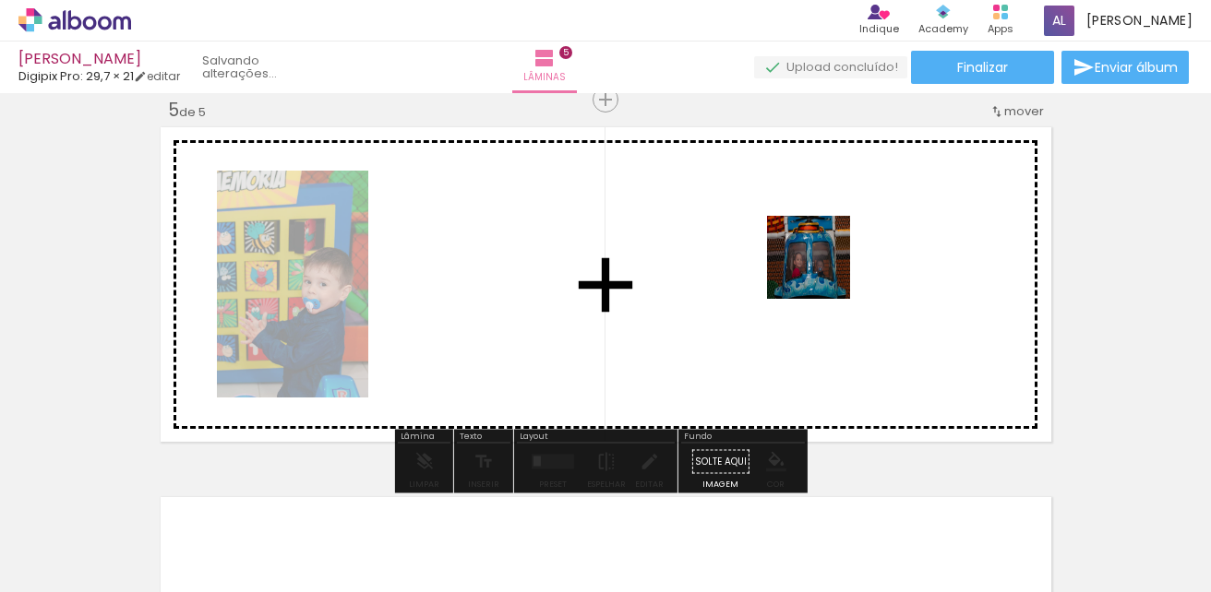
drag, startPoint x: 1104, startPoint y: 539, endPoint x: 815, endPoint y: 259, distance: 402.6
click at [815, 259] on quentale-workspace at bounding box center [605, 296] width 1211 height 592
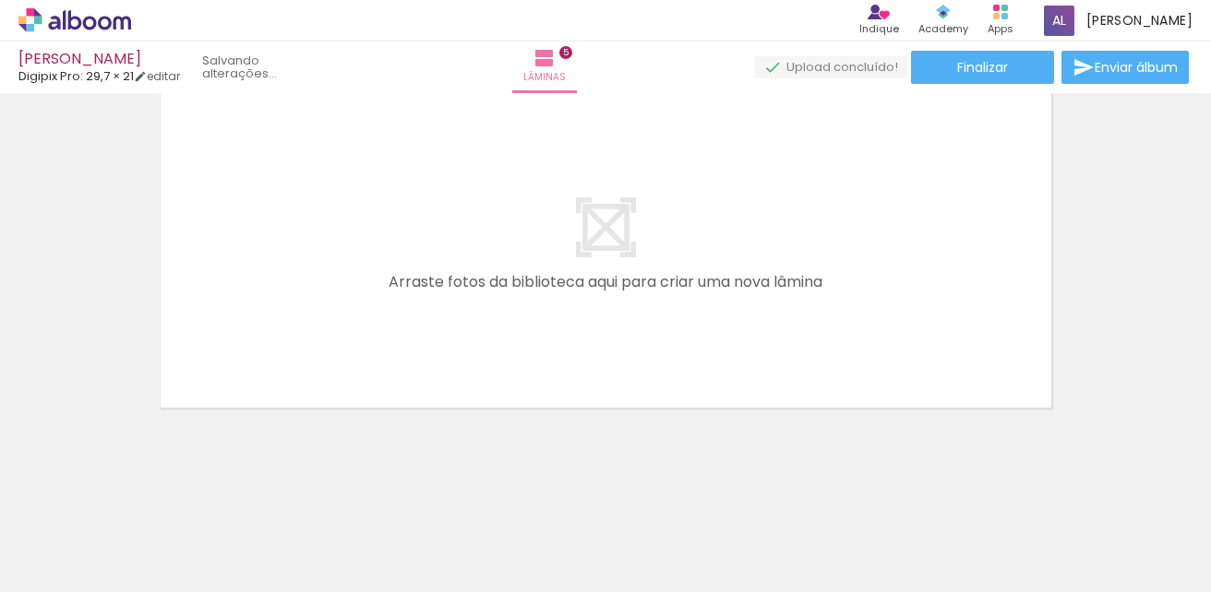
scroll to position [0, 773]
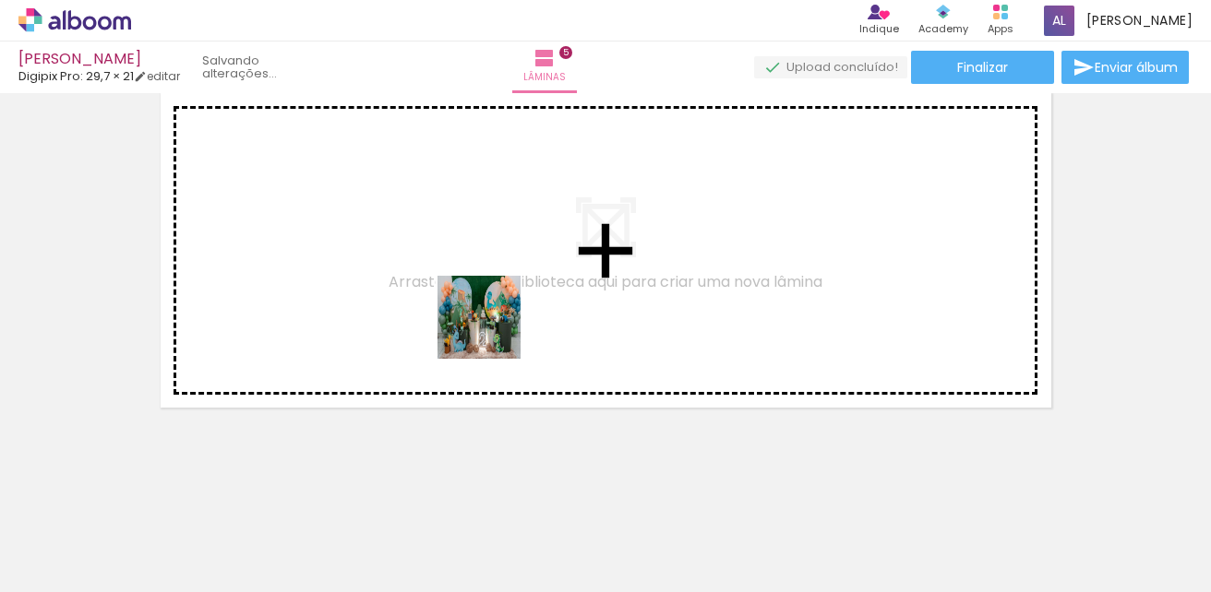
drag, startPoint x: 530, startPoint y: 548, endPoint x: 492, endPoint y: 325, distance: 226.5
click at [492, 325] on quentale-workspace at bounding box center [605, 296] width 1211 height 592
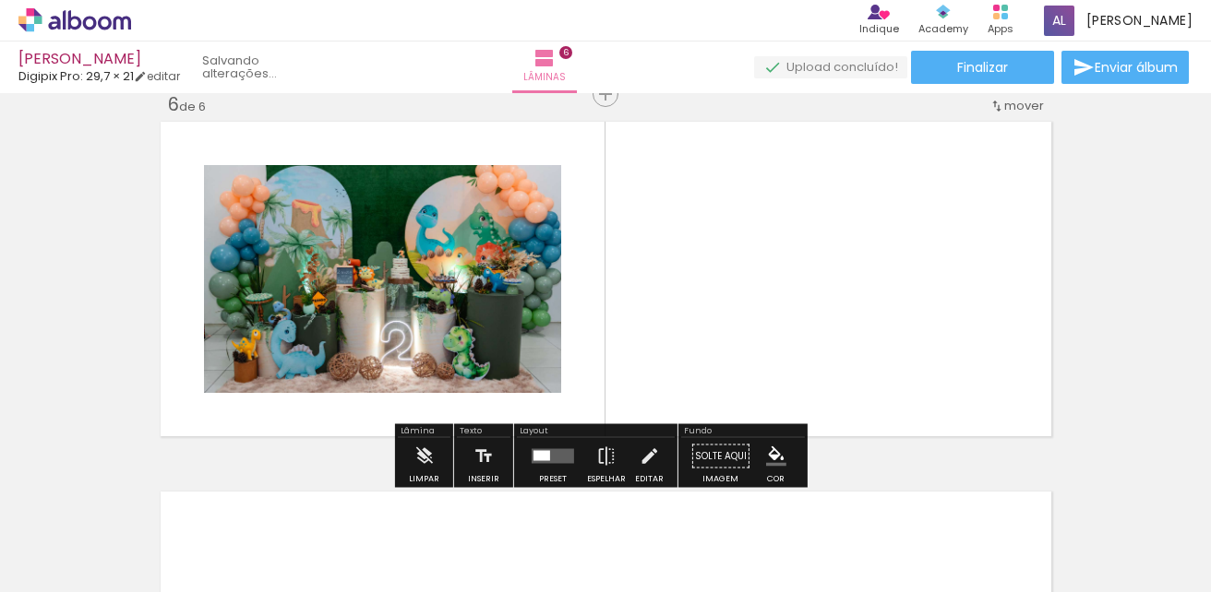
scroll to position [1874, 0]
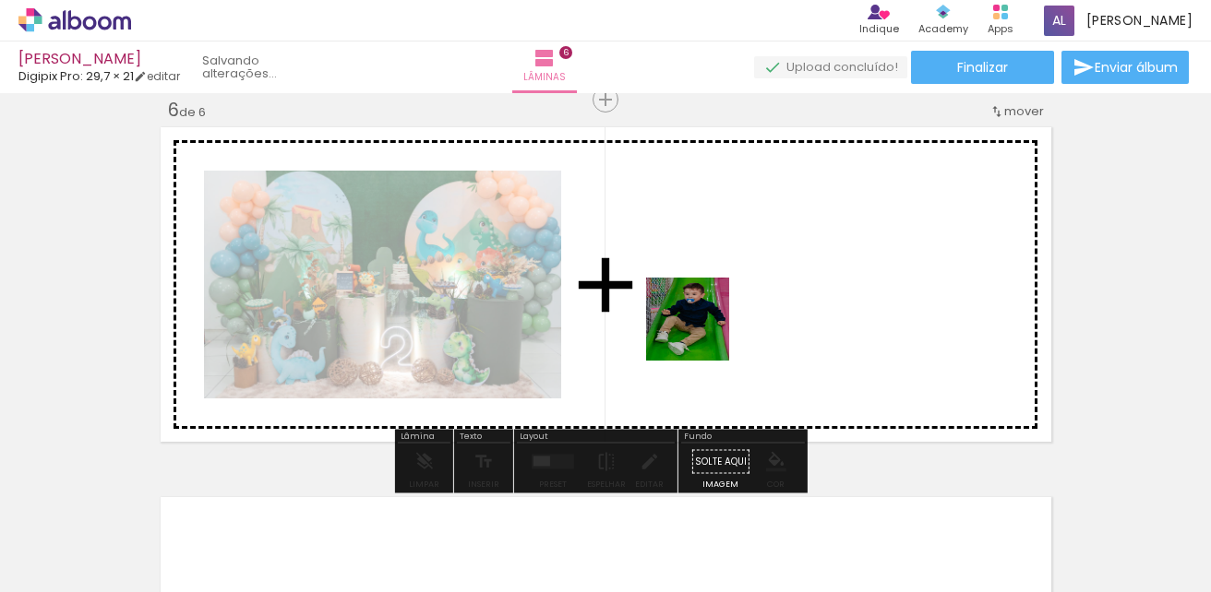
drag, startPoint x: 461, startPoint y: 540, endPoint x: 739, endPoint y: 388, distance: 316.7
click at [716, 315] on quentale-workspace at bounding box center [605, 296] width 1211 height 592
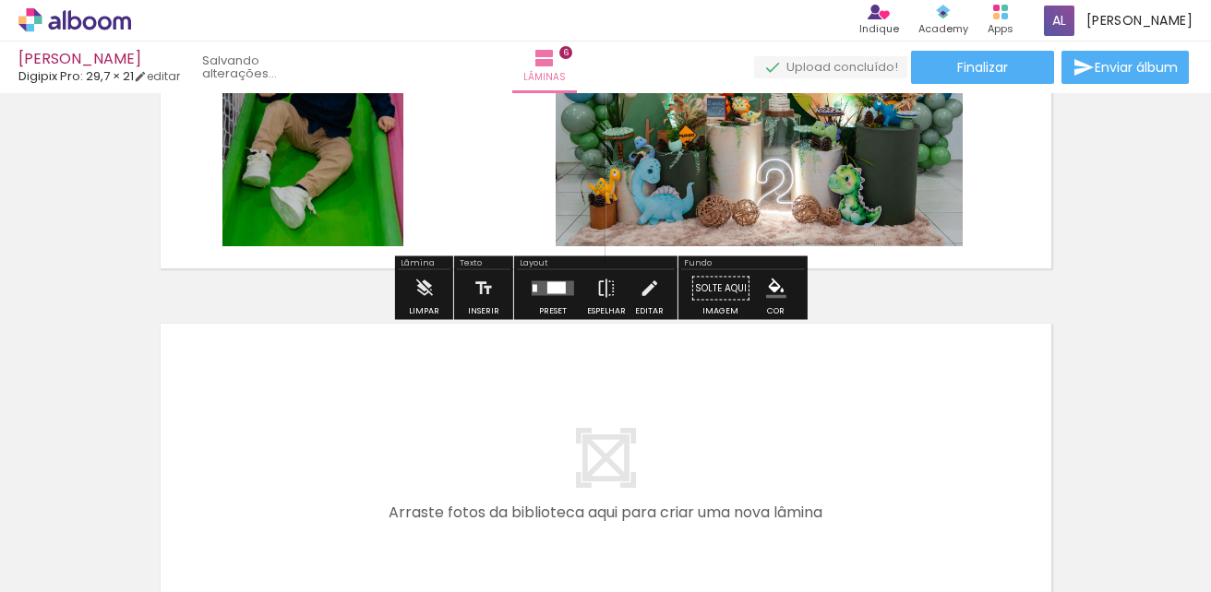
scroll to position [2151, 0]
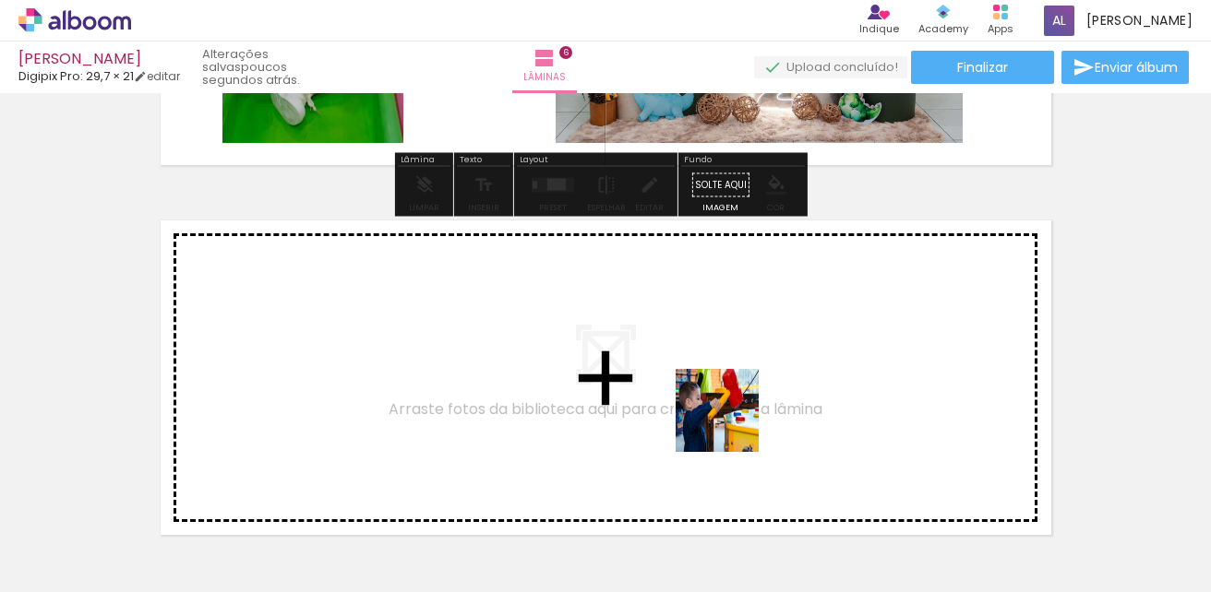
drag, startPoint x: 759, startPoint y: 547, endPoint x: 715, endPoint y: 503, distance: 62.6
click at [731, 422] on quentale-workspace at bounding box center [605, 296] width 1211 height 592
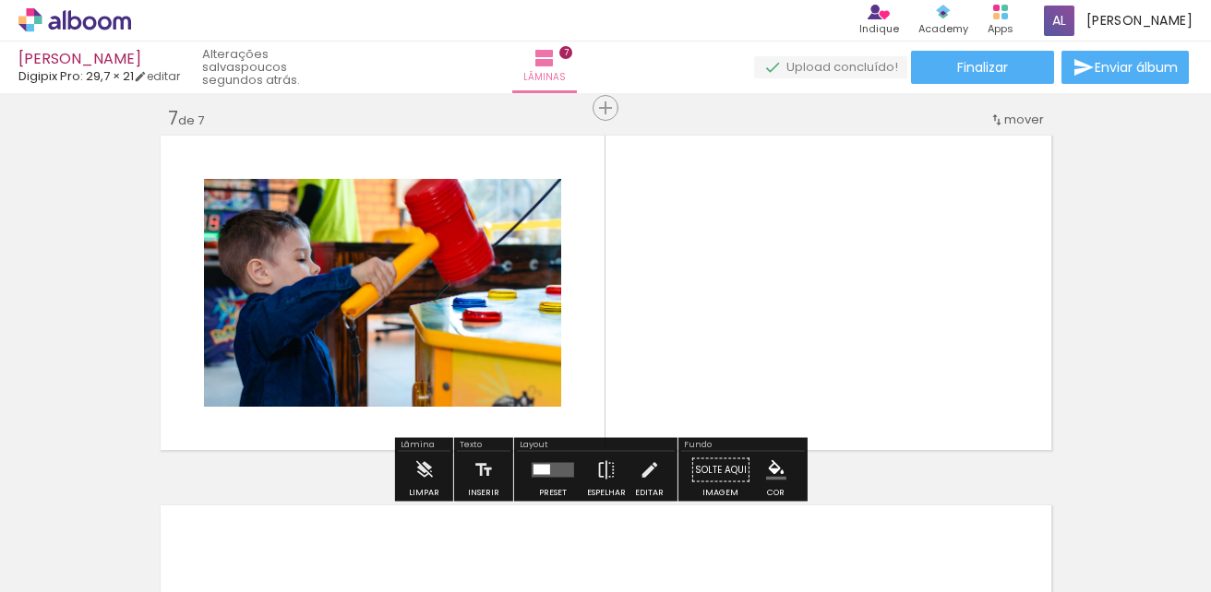
scroll to position [2244, 0]
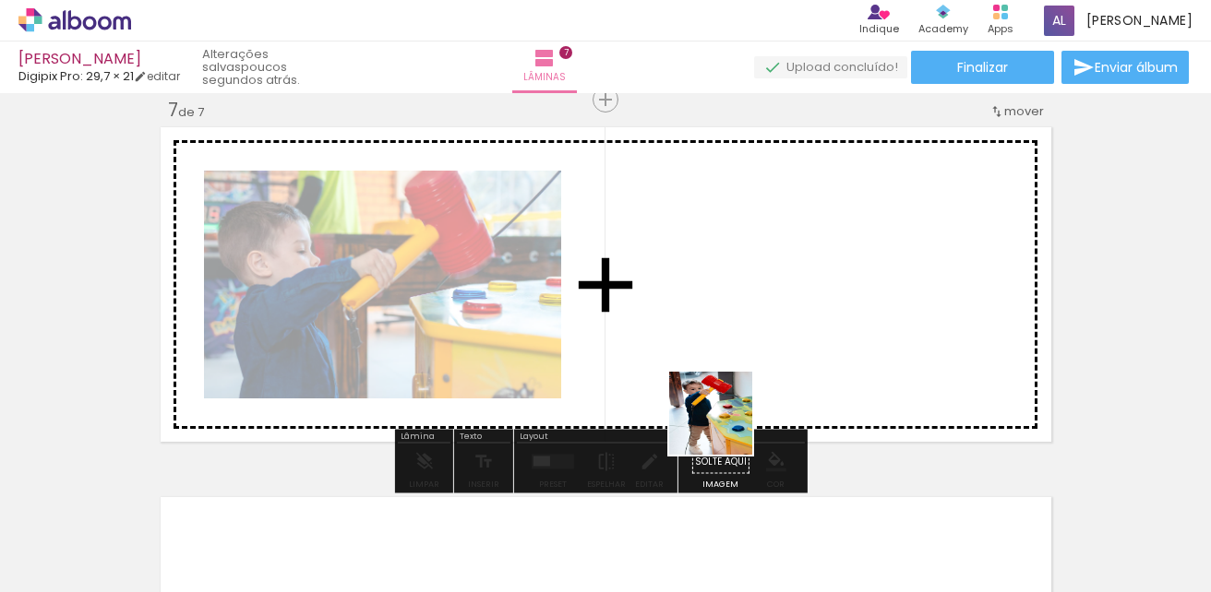
drag, startPoint x: 669, startPoint y: 534, endPoint x: 791, endPoint y: 449, distance: 148.5
click at [739, 402] on quentale-workspace at bounding box center [605, 296] width 1211 height 592
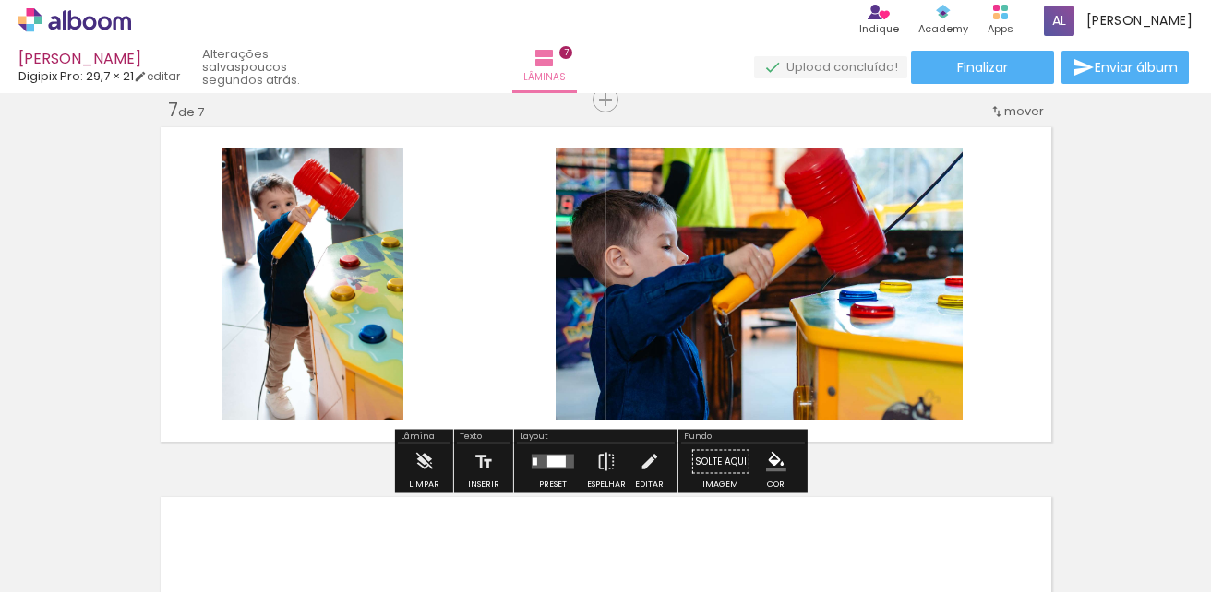
drag, startPoint x: 888, startPoint y: 376, endPoint x: 909, endPoint y: 343, distance: 39.4
click at [899, 350] on quentale-workspace at bounding box center [605, 296] width 1211 height 592
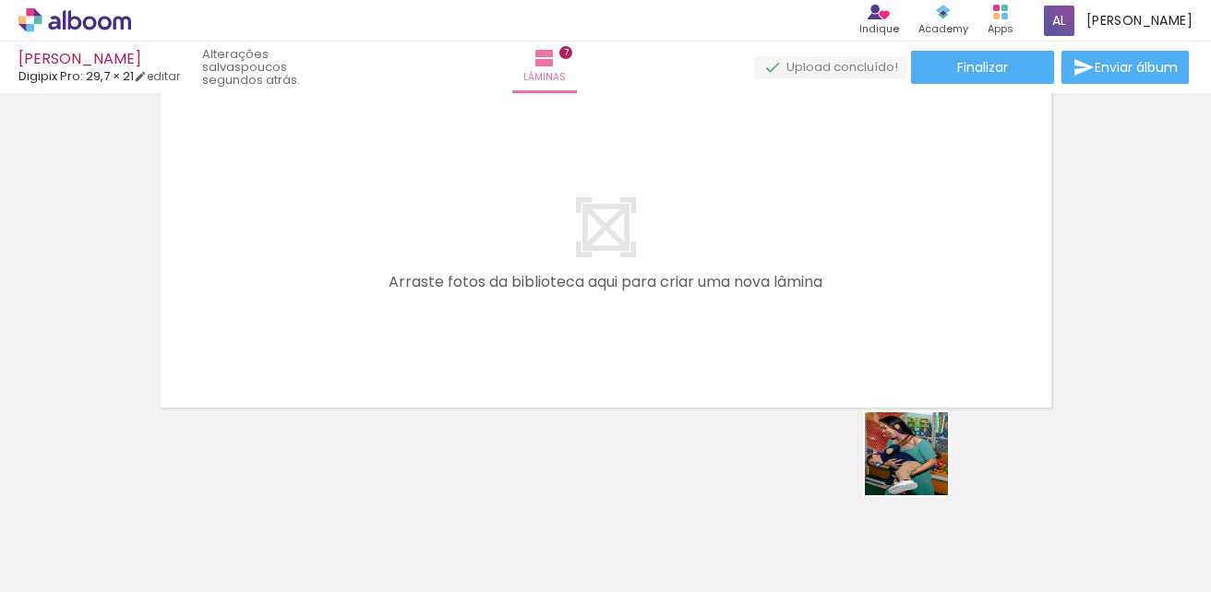
drag, startPoint x: 947, startPoint y: 543, endPoint x: 1029, endPoint y: 454, distance: 121.5
click at [839, 326] on quentale-workspace at bounding box center [605, 296] width 1211 height 592
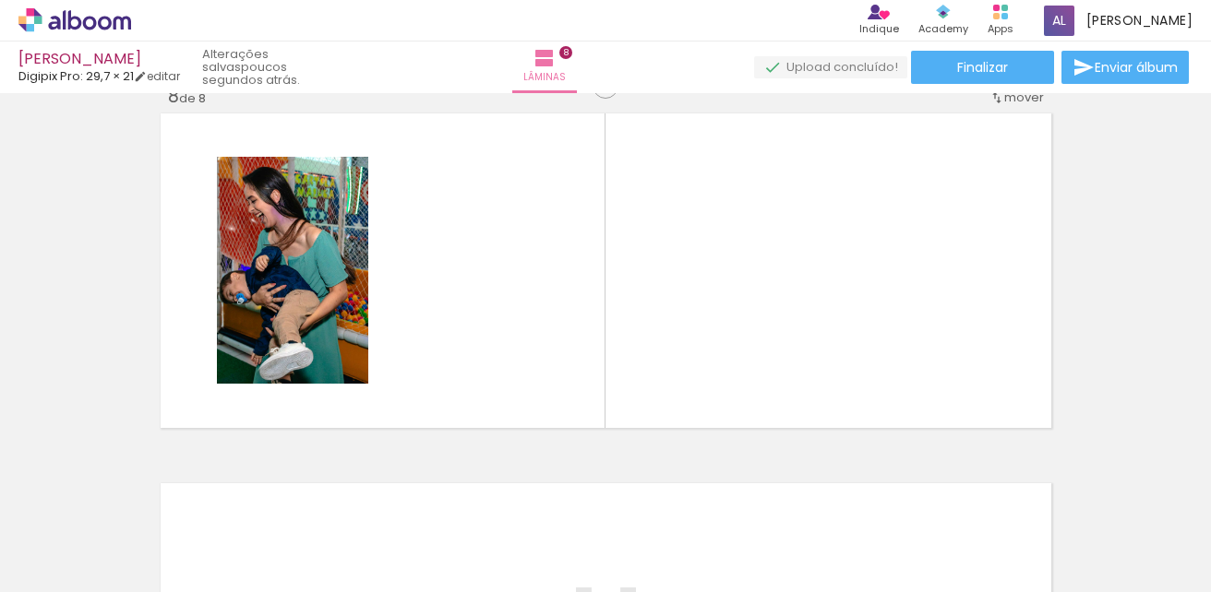
scroll to position [2614, 0]
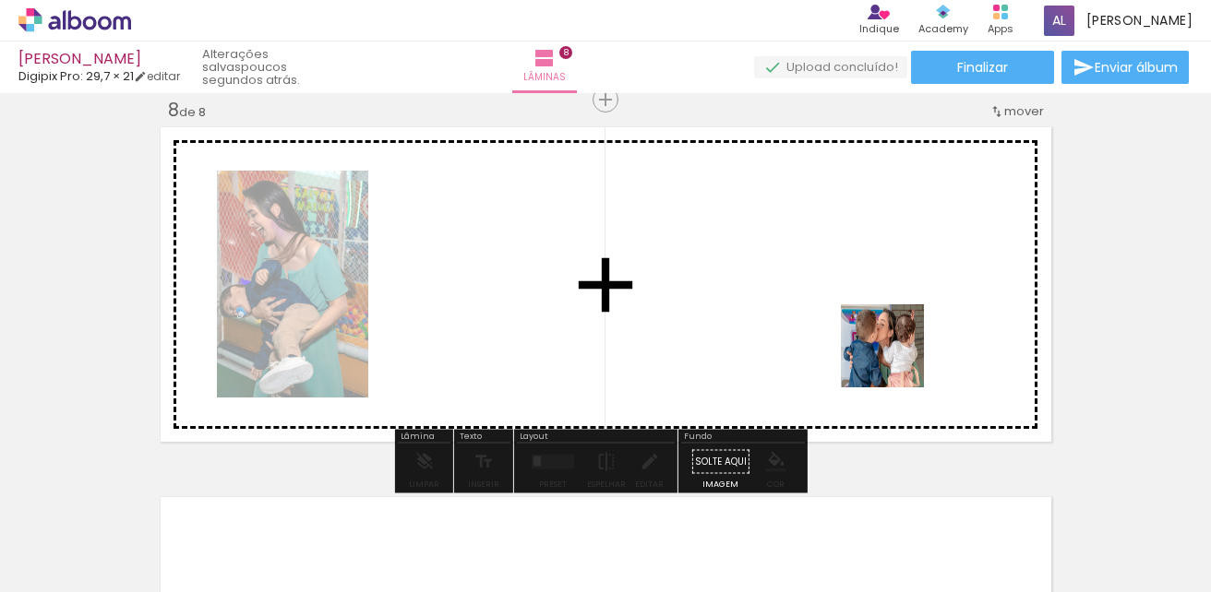
drag, startPoint x: 1194, startPoint y: 567, endPoint x: 896, endPoint y: 360, distance: 362.7
click at [896, 360] on quentale-workspace at bounding box center [605, 296] width 1211 height 592
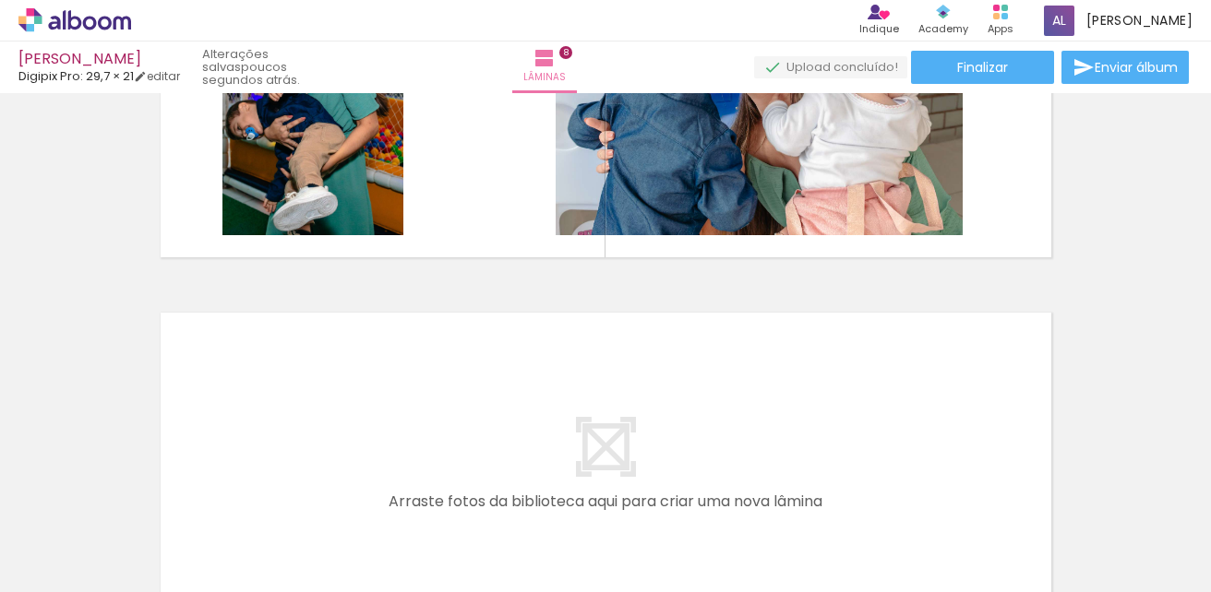
scroll to position [0, 1628]
drag, startPoint x: 414, startPoint y: 547, endPoint x: 495, endPoint y: 518, distance: 85.5
click at [439, 412] on quentale-workspace at bounding box center [605, 296] width 1211 height 592
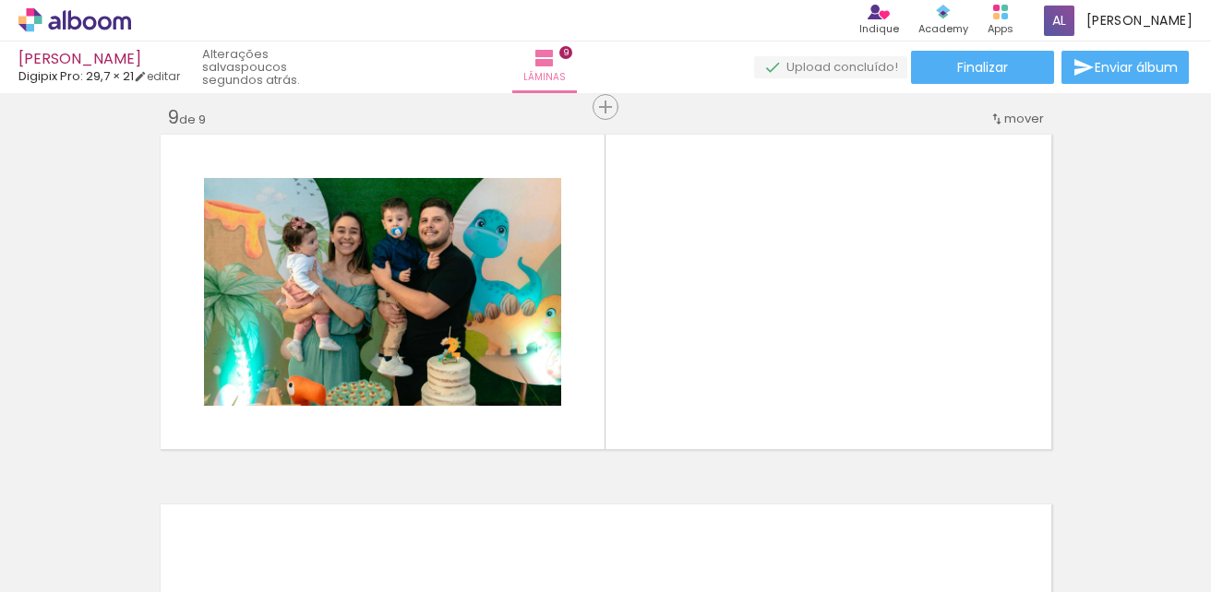
scroll to position [2984, 0]
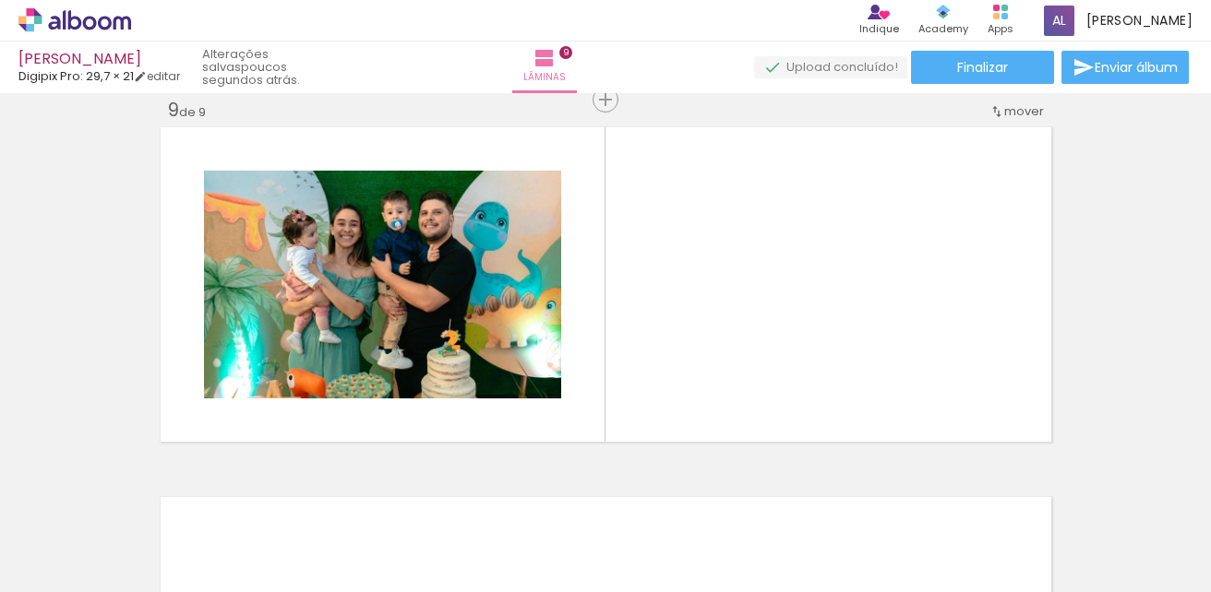
drag, startPoint x: 595, startPoint y: 447, endPoint x: 657, endPoint y: 388, distance: 85.5
click at [657, 388] on quentale-workspace at bounding box center [605, 296] width 1211 height 592
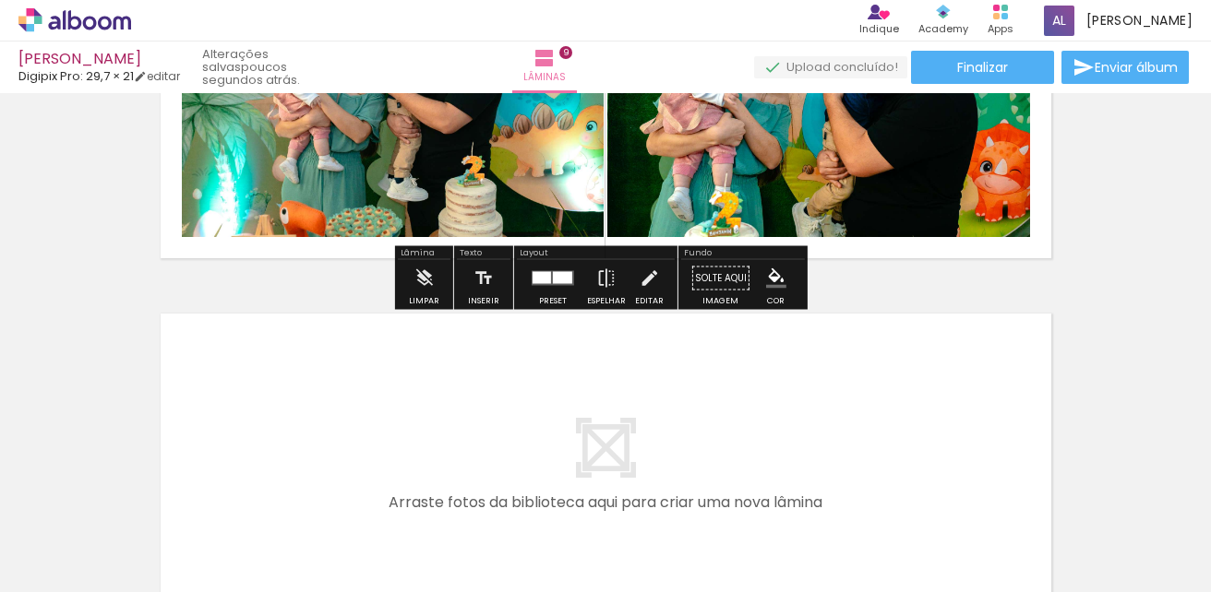
scroll to position [3168, 0]
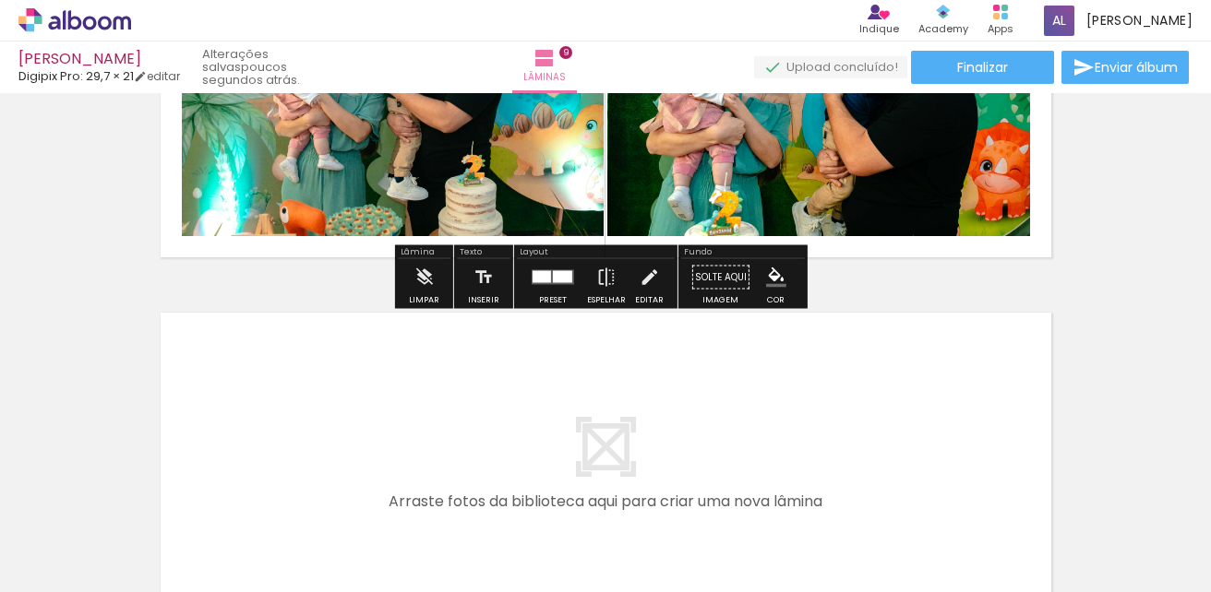
drag, startPoint x: 637, startPoint y: 543, endPoint x: 737, endPoint y: 530, distance: 101.4
click at [674, 414] on quentale-workspace at bounding box center [605, 296] width 1211 height 592
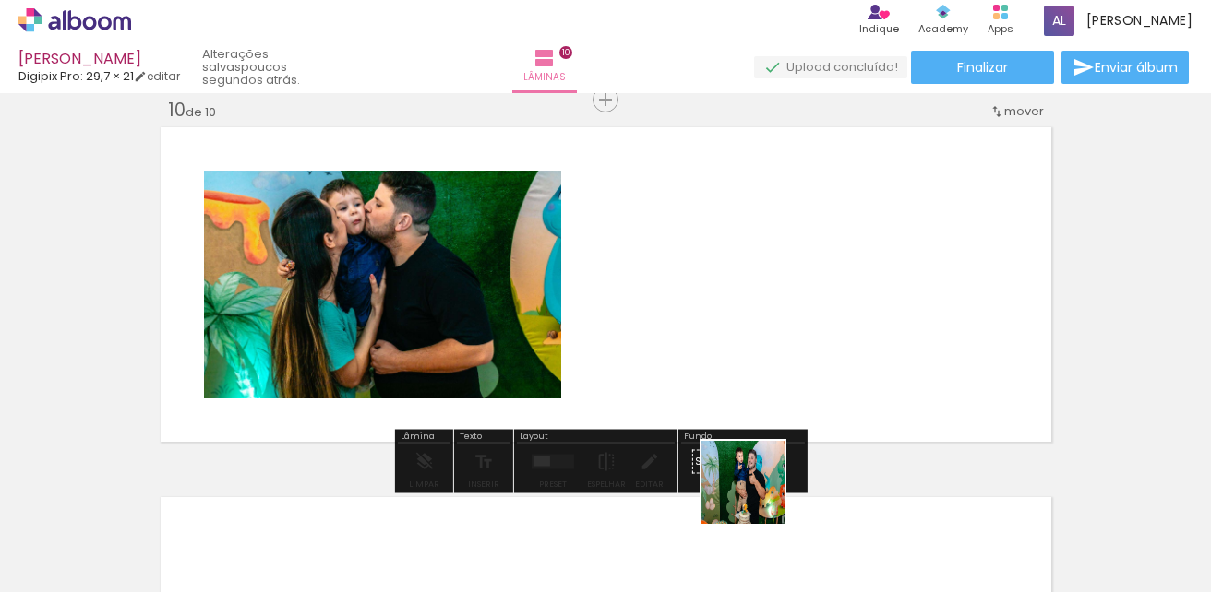
drag, startPoint x: 757, startPoint y: 496, endPoint x: 793, endPoint y: 400, distance: 102.8
click at [793, 400] on quentale-workspace at bounding box center [605, 296] width 1211 height 592
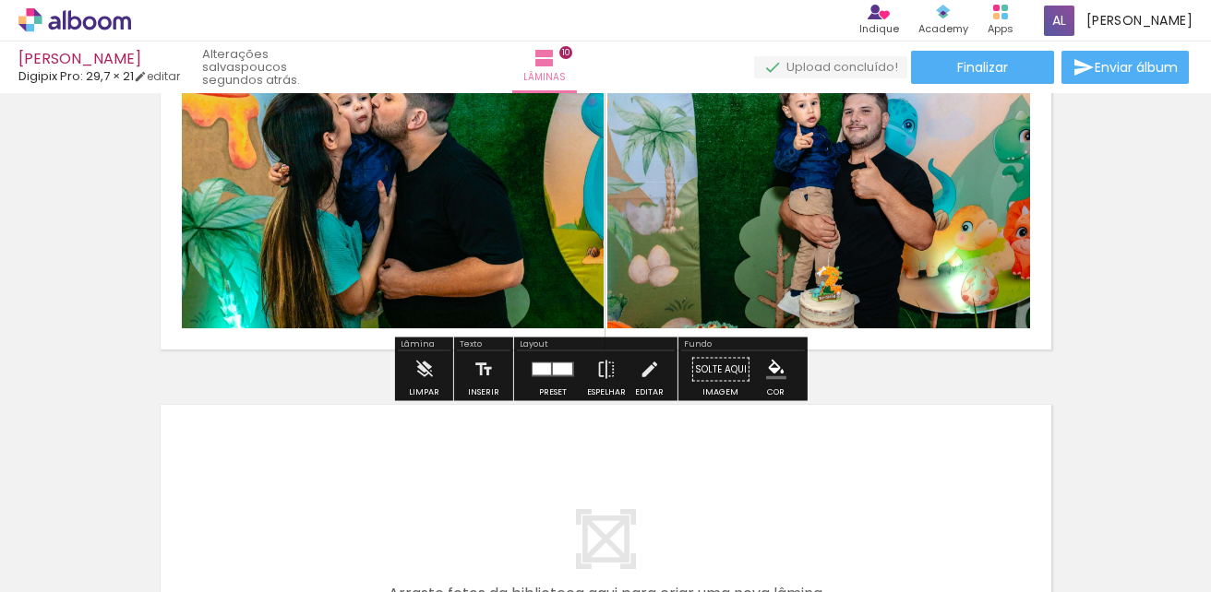
scroll to position [3631, 0]
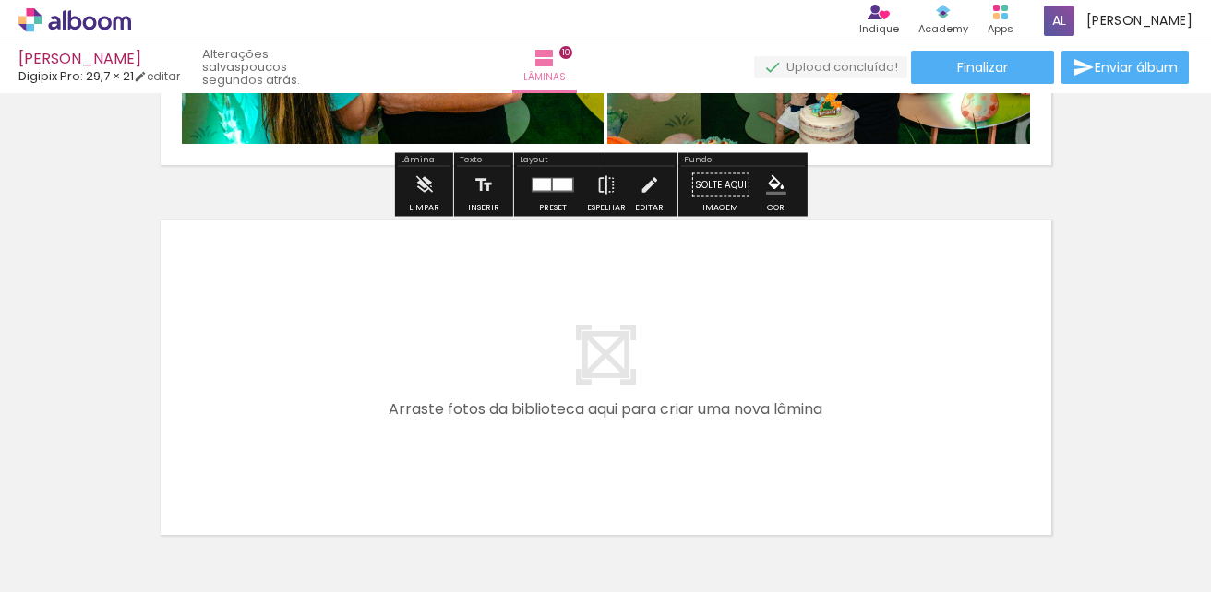
drag, startPoint x: 811, startPoint y: 553, endPoint x: 784, endPoint y: 360, distance: 194.7
click at [784, 360] on quentale-workspace at bounding box center [605, 296] width 1211 height 592
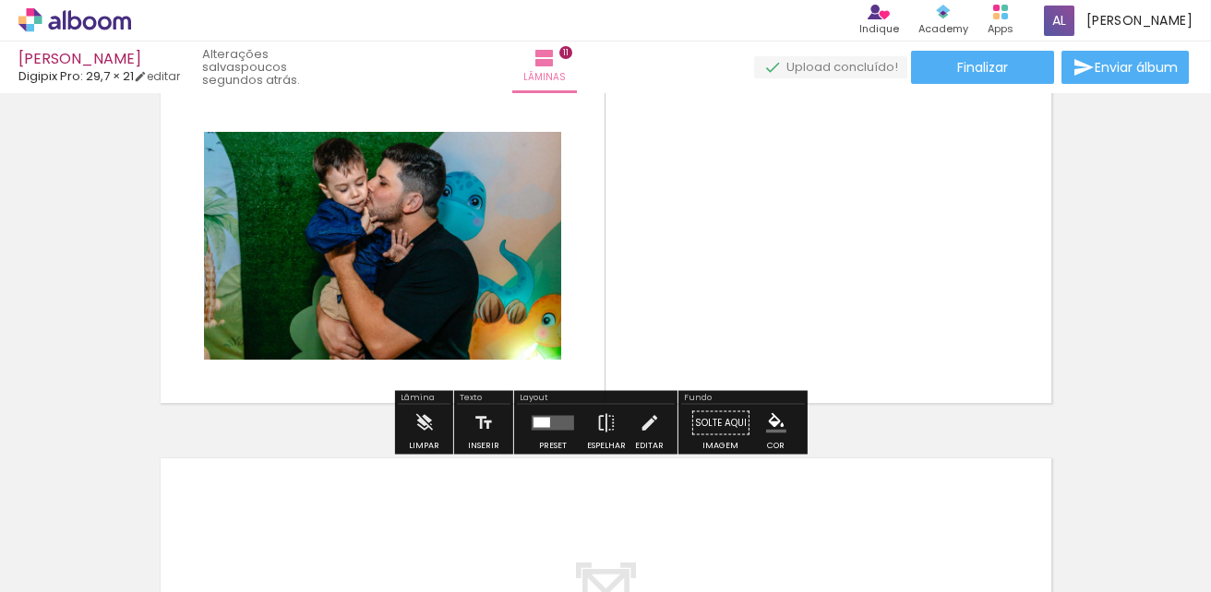
scroll to position [3759, 0]
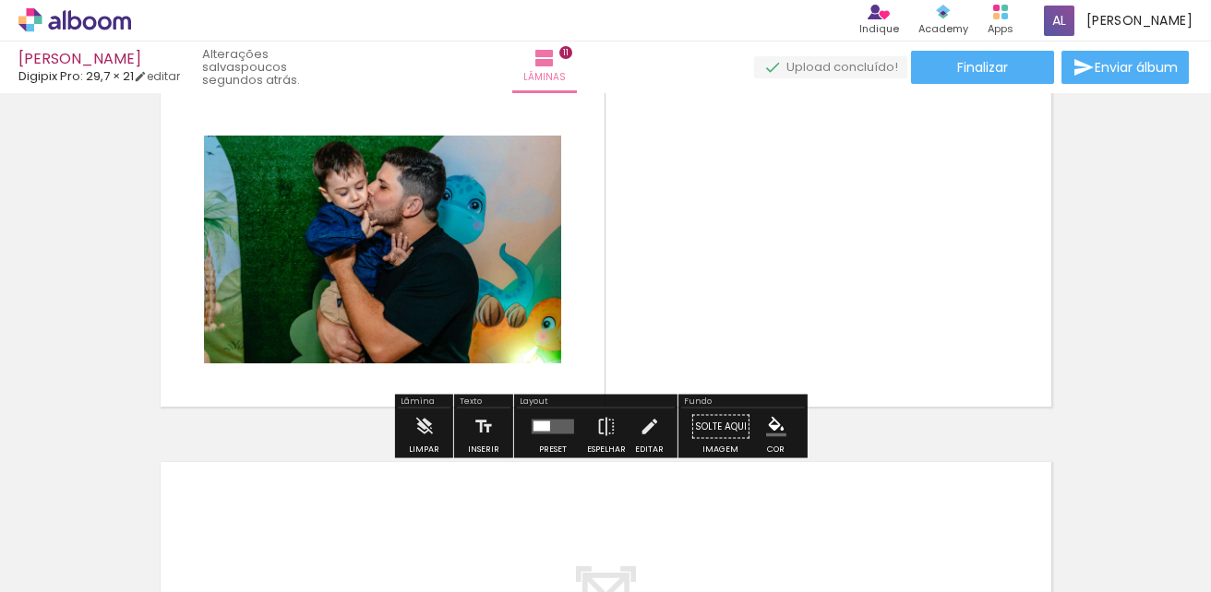
drag, startPoint x: 949, startPoint y: 525, endPoint x: 1001, endPoint y: 350, distance: 182.8
click at [920, 319] on quentale-workspace at bounding box center [605, 296] width 1211 height 592
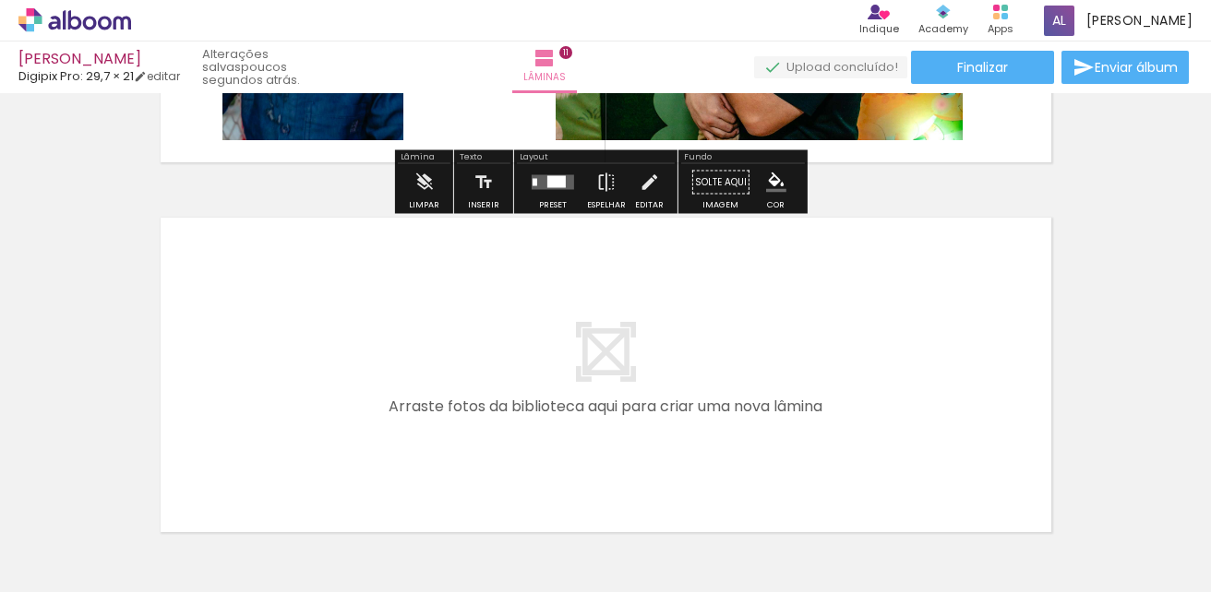
scroll to position [4036, 0]
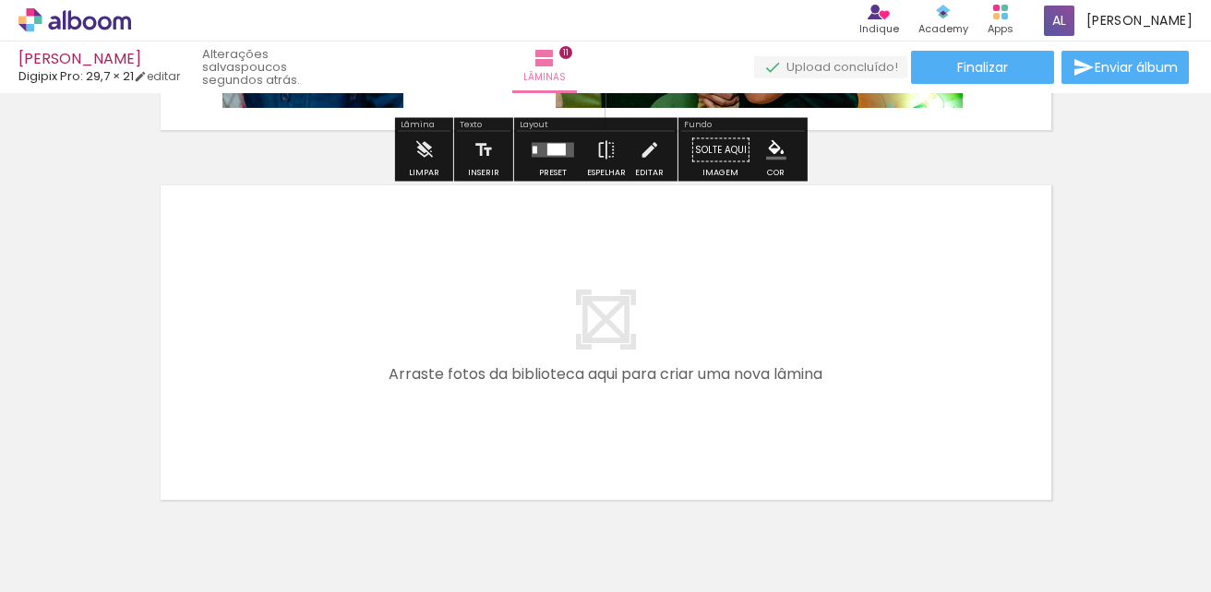
drag, startPoint x: 1033, startPoint y: 525, endPoint x: 822, endPoint y: 304, distance: 305.4
click at [822, 304] on quentale-workspace at bounding box center [605, 296] width 1211 height 592
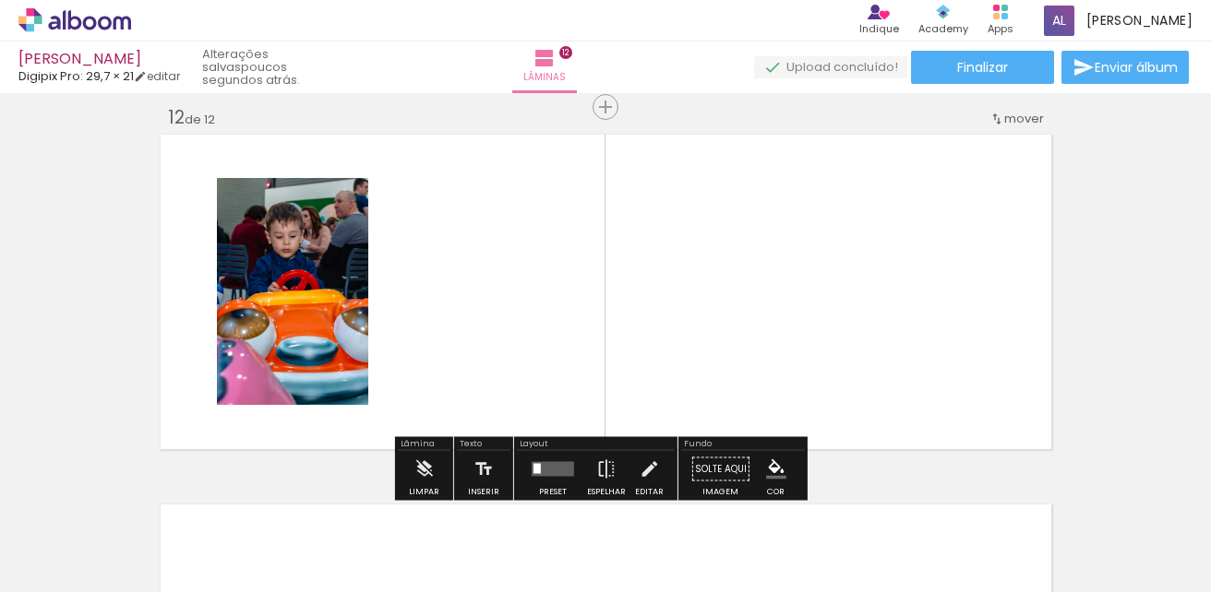
scroll to position [4094, 0]
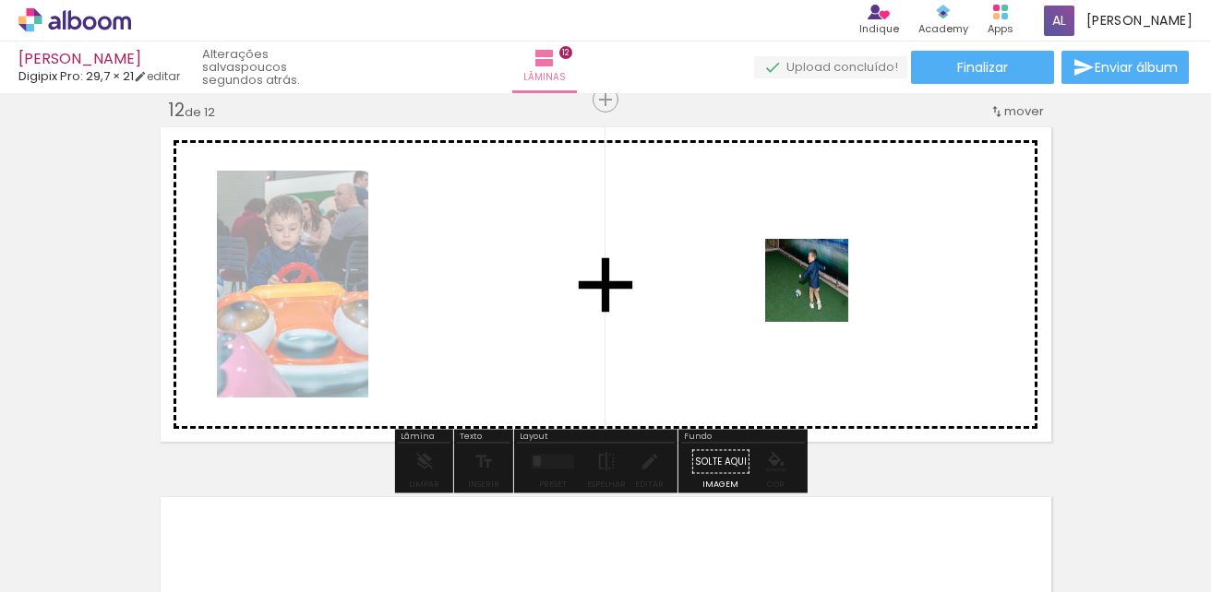
drag, startPoint x: 1130, startPoint y: 519, endPoint x: 812, endPoint y: 286, distance: 394.7
click at [812, 286] on quentale-workspace at bounding box center [605, 296] width 1211 height 592
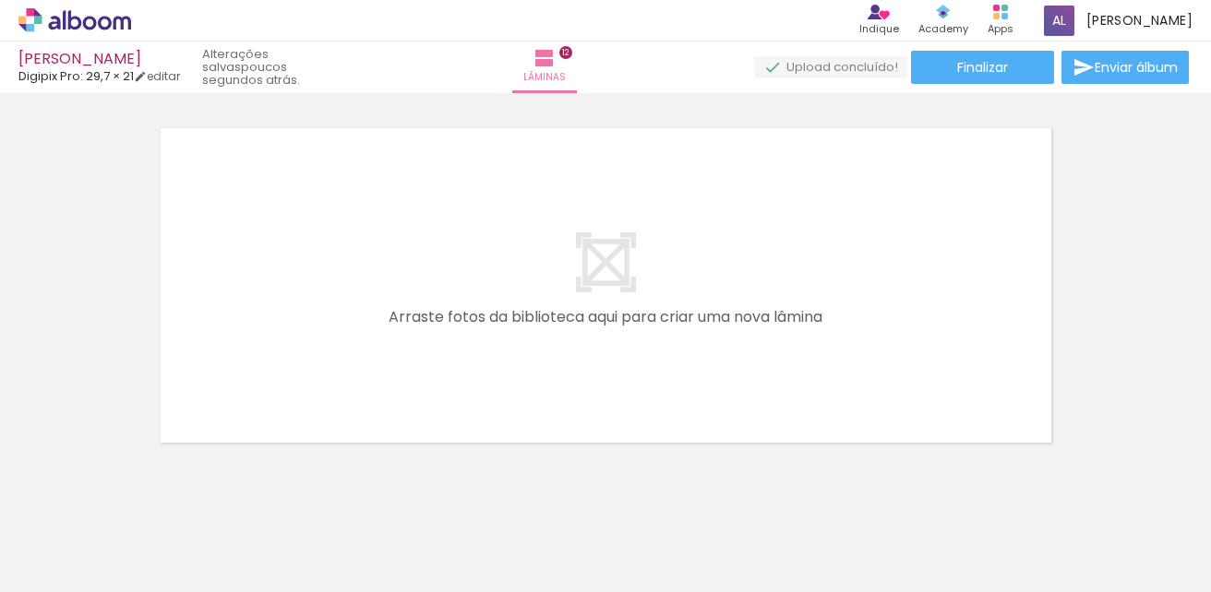
scroll to position [0, 2046]
drag, startPoint x: 831, startPoint y: 500, endPoint x: 946, endPoint y: 508, distance: 114.7
click at [809, 400] on quentale-workspace at bounding box center [605, 296] width 1211 height 592
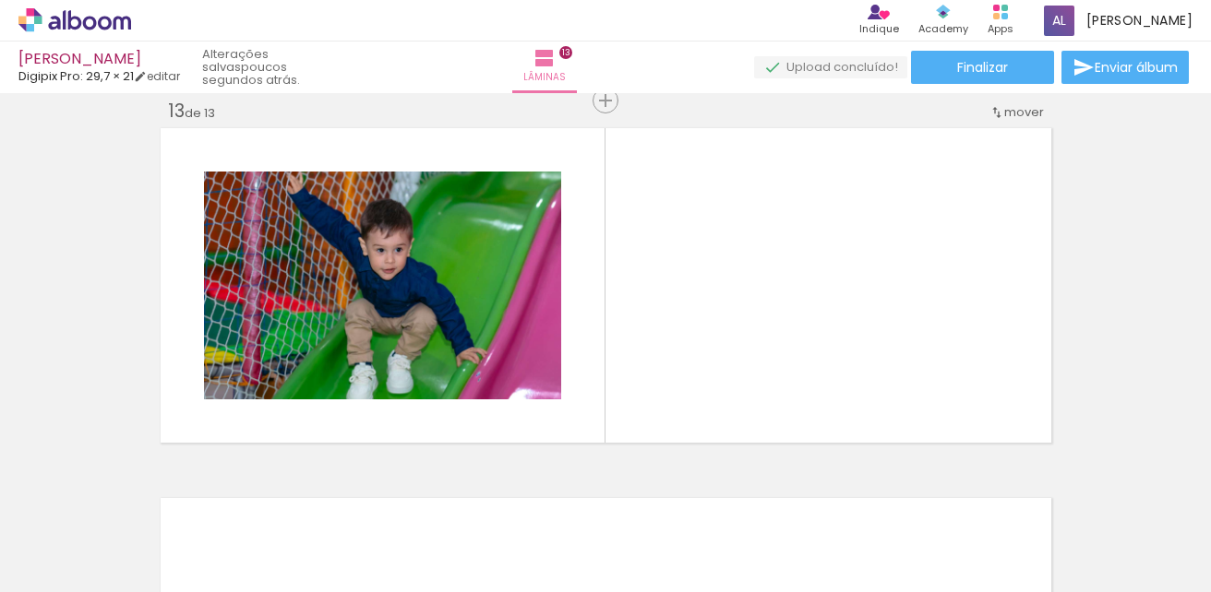
scroll to position [4464, 0]
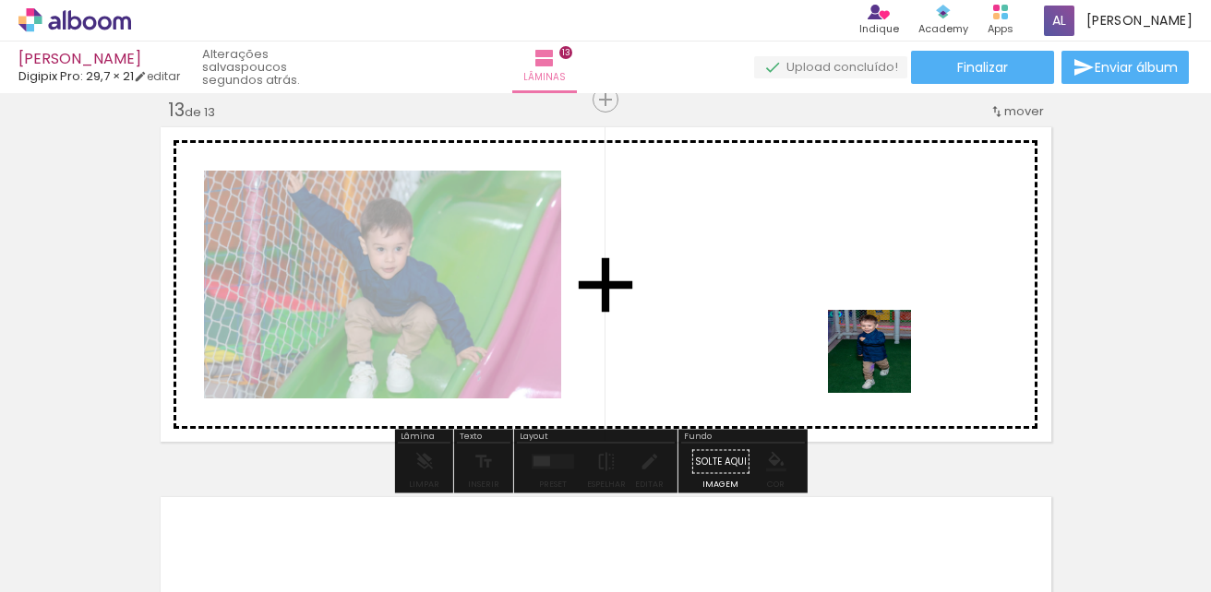
drag, startPoint x: 928, startPoint y: 517, endPoint x: 1096, endPoint y: 384, distance: 214.1
click at [883, 363] on quentale-workspace at bounding box center [605, 296] width 1211 height 592
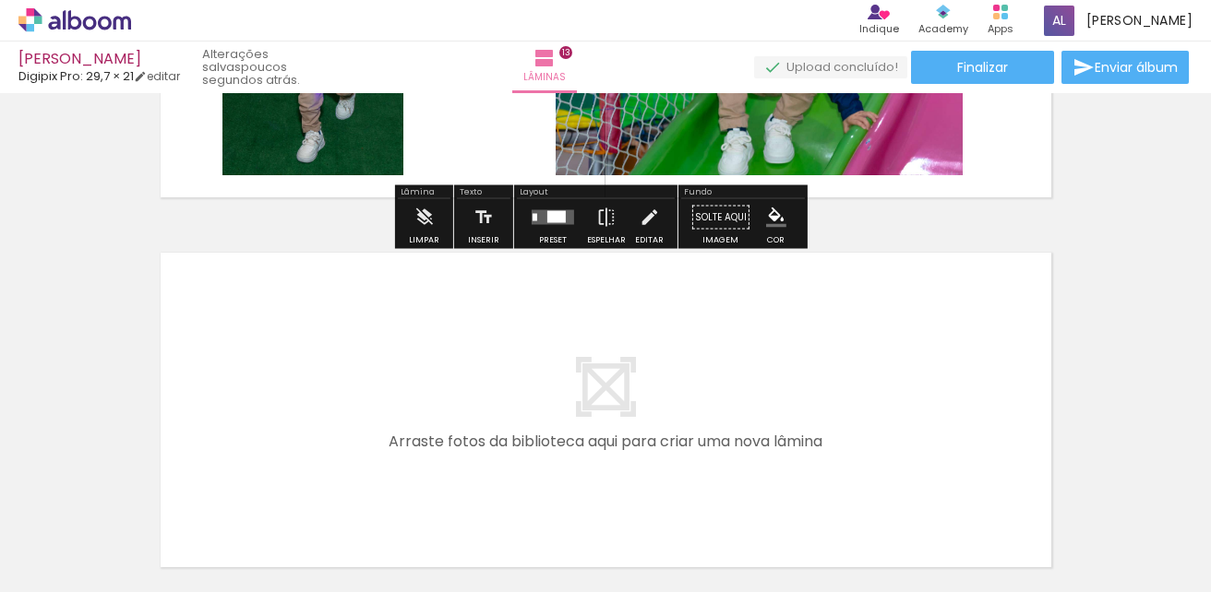
scroll to position [4741, 0]
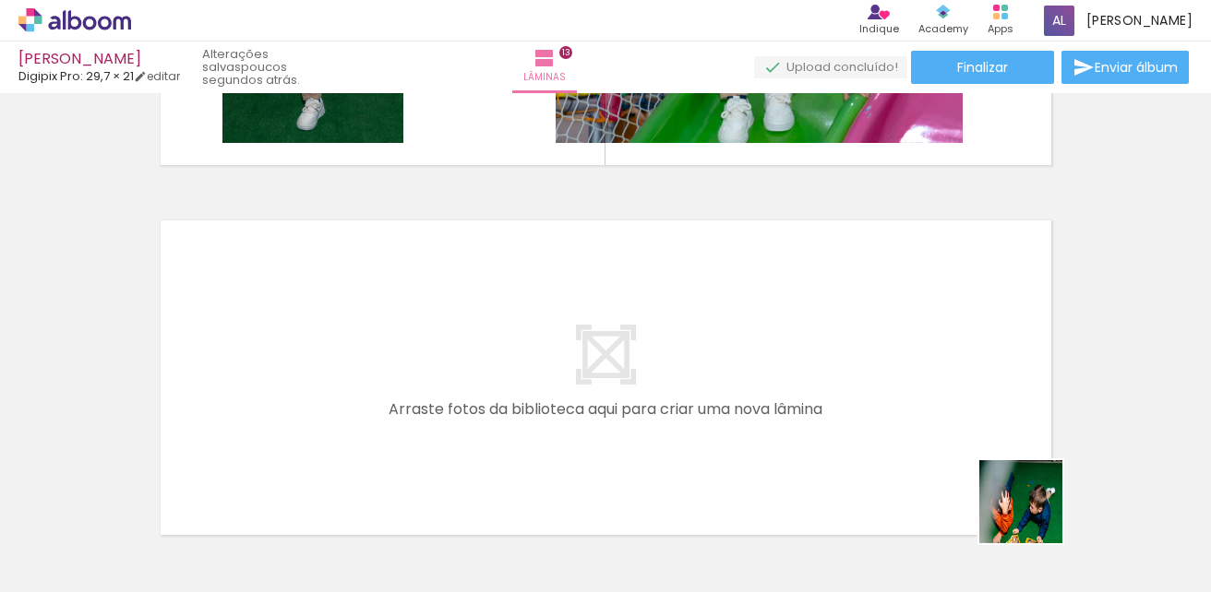
drag, startPoint x: 1034, startPoint y: 516, endPoint x: 1145, endPoint y: 527, distance: 111.3
click at [853, 365] on quentale-workspace at bounding box center [605, 296] width 1211 height 592
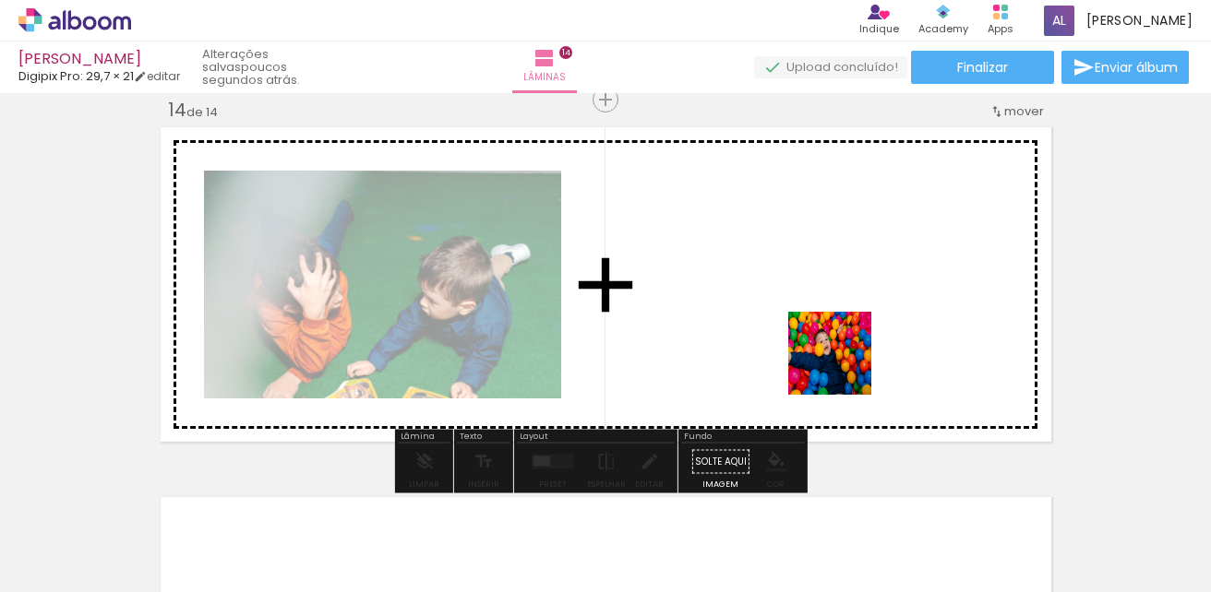
drag, startPoint x: 1169, startPoint y: 535, endPoint x: 793, endPoint y: 340, distance: 423.4
click at [793, 340] on quentale-workspace at bounding box center [605, 296] width 1211 height 592
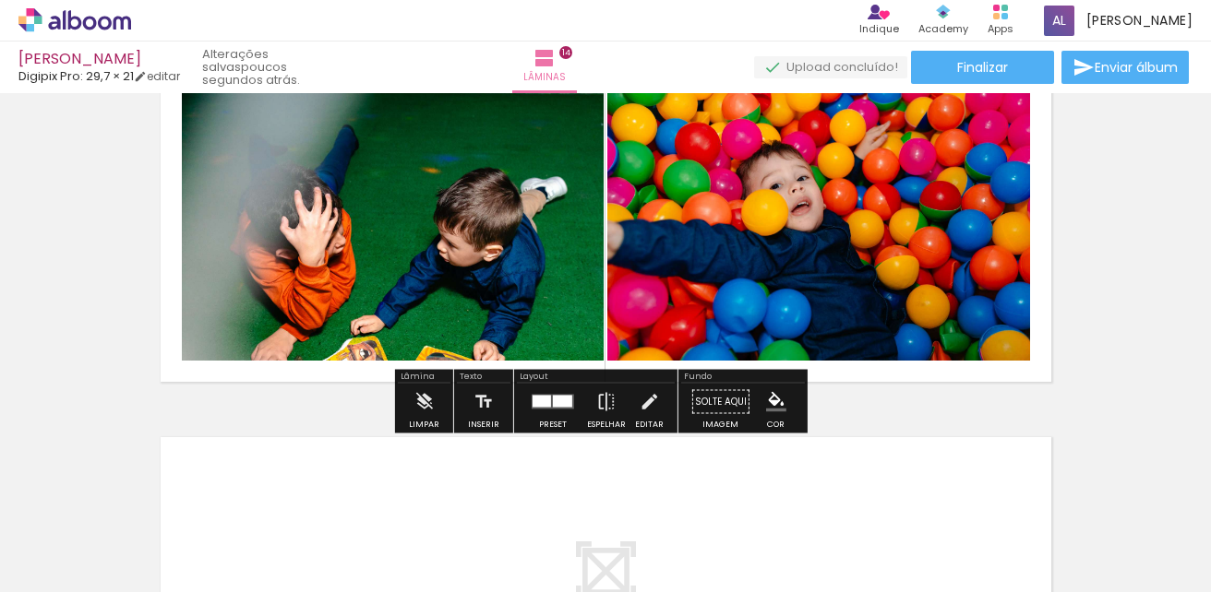
scroll to position [4926, 0]
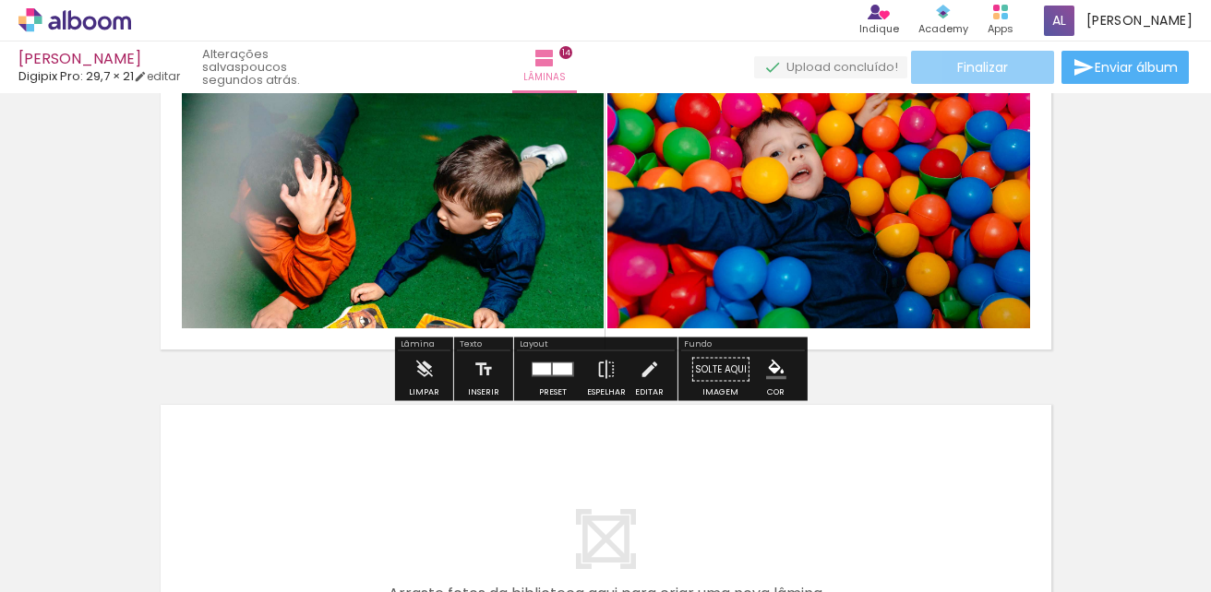
click at [983, 72] on span "Finalizar" at bounding box center [982, 67] width 51 height 13
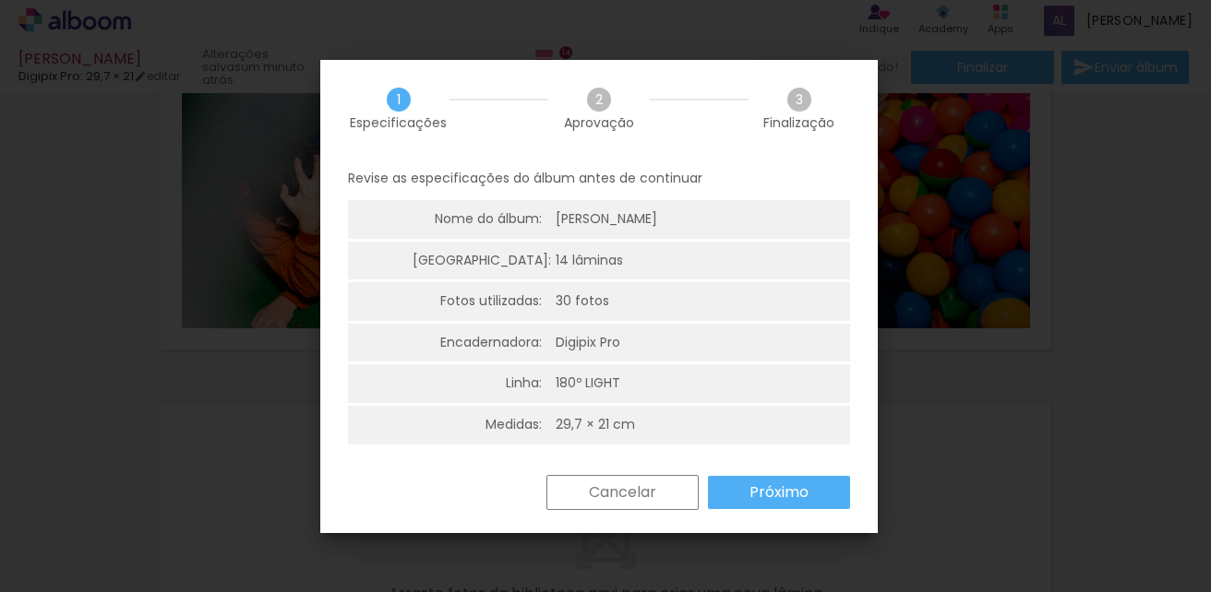
click at [0, 0] on slot "Próximo" at bounding box center [0, 0] width 0 height 0
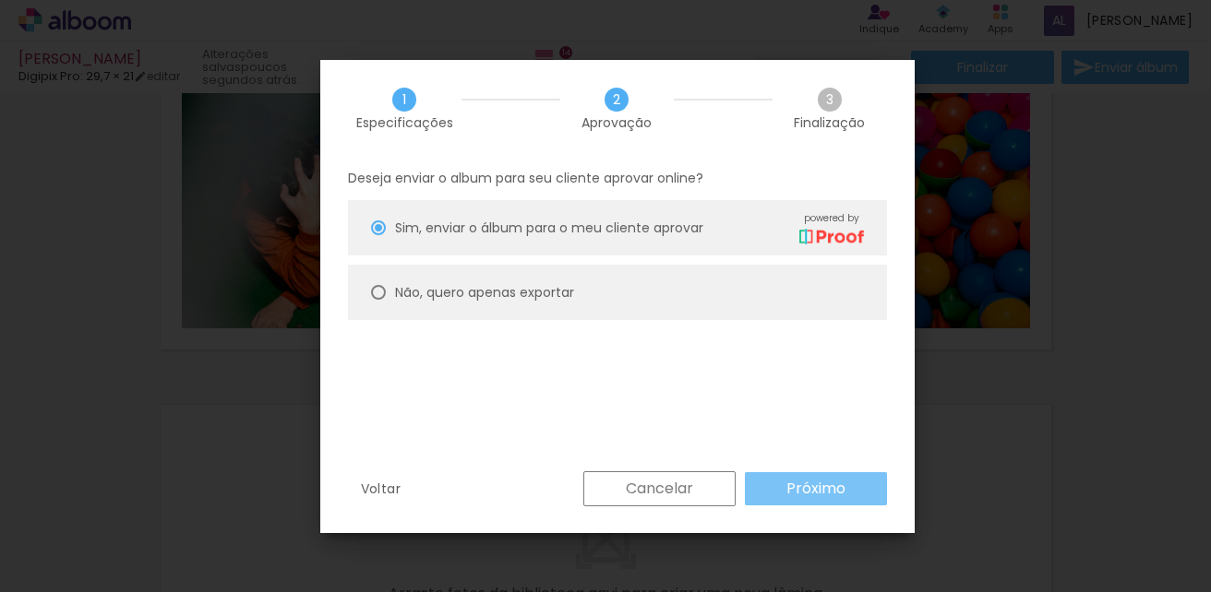
click at [0, 0] on slot "Próximo" at bounding box center [0, 0] width 0 height 0
